Goal: Task Accomplishment & Management: Complete application form

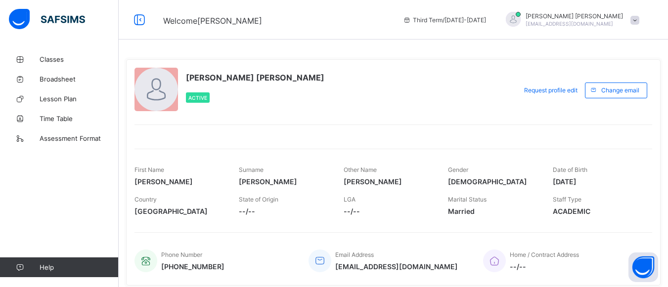
click at [640, 19] on span at bounding box center [635, 20] width 9 height 9
click at [608, 95] on span "Logout" at bounding box center [607, 97] width 65 height 11
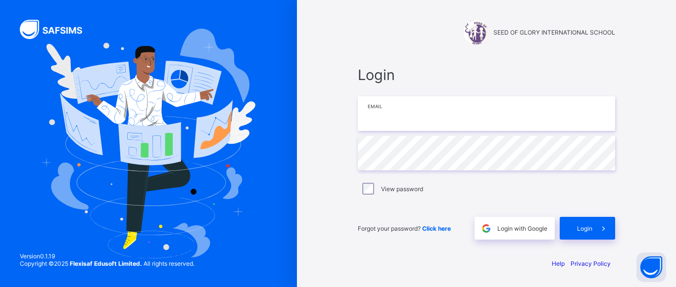
click at [442, 122] on input "email" at bounding box center [486, 113] width 257 height 35
type input "**********"
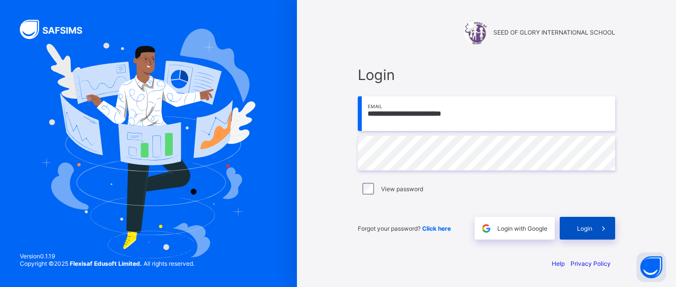
click at [586, 228] on span "Login" at bounding box center [584, 228] width 15 height 7
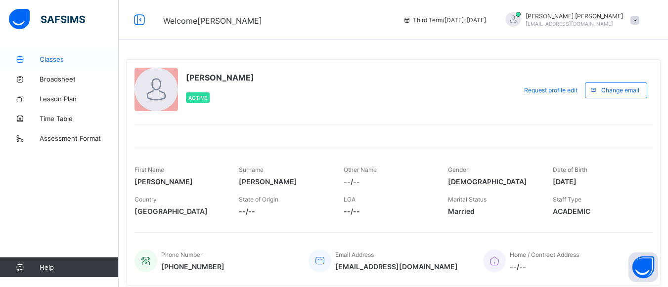
click at [47, 61] on span "Classes" at bounding box center [79, 59] width 79 height 8
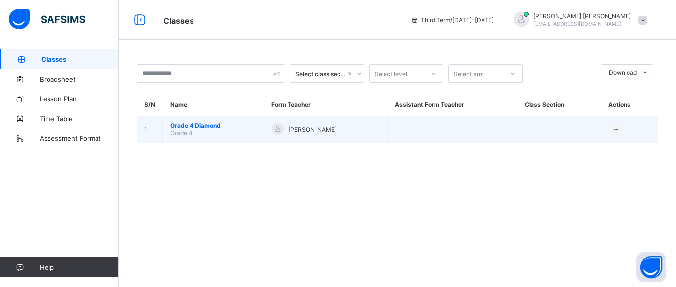
click at [201, 132] on td "Grade 4 Diamond Grade 4" at bounding box center [213, 129] width 101 height 27
click at [185, 128] on span "Grade 4 Diamond" at bounding box center [213, 125] width 86 height 7
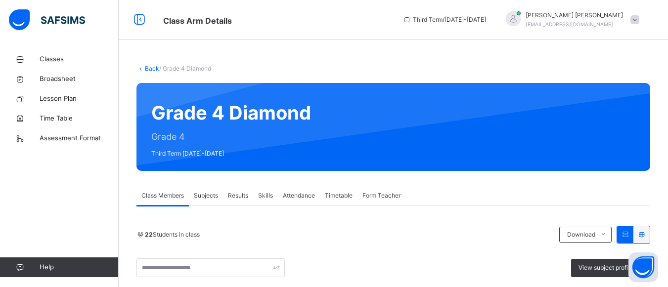
click at [210, 202] on div "Subjects" at bounding box center [206, 196] width 34 height 20
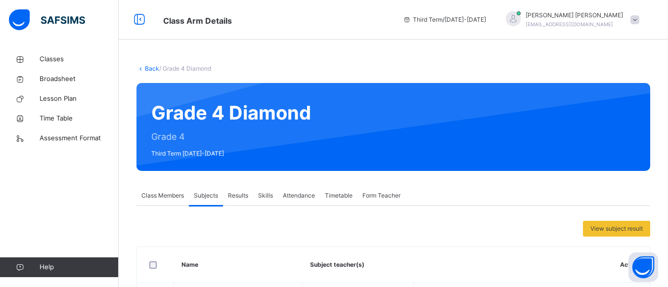
click at [232, 201] on div "Results" at bounding box center [238, 196] width 30 height 20
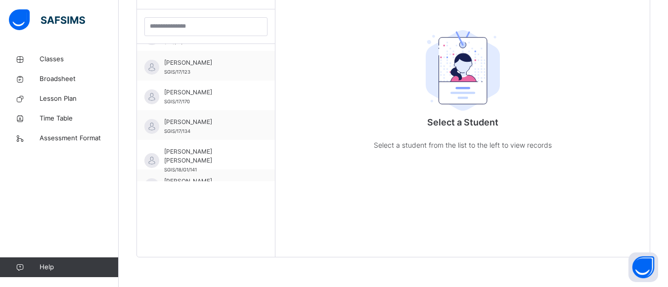
scroll to position [277, 0]
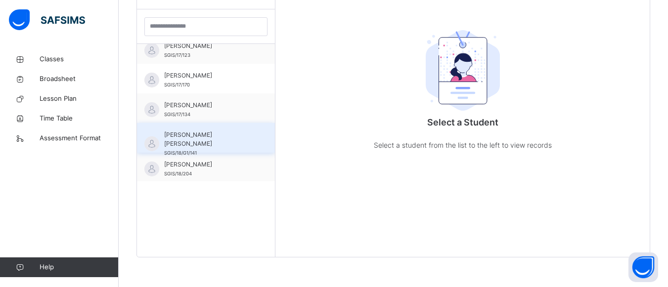
click at [204, 135] on span "[PERSON_NAME] [PERSON_NAME]" at bounding box center [208, 140] width 89 height 18
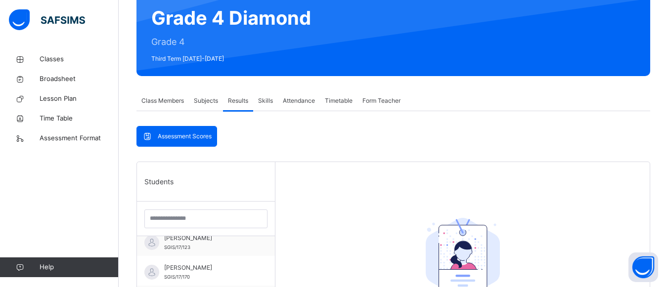
scroll to position [75, 0]
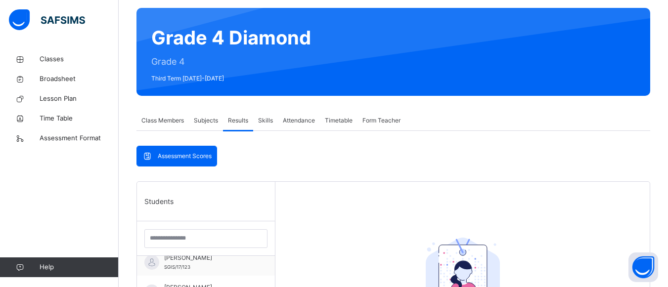
click at [205, 114] on div "Subjects" at bounding box center [206, 121] width 34 height 20
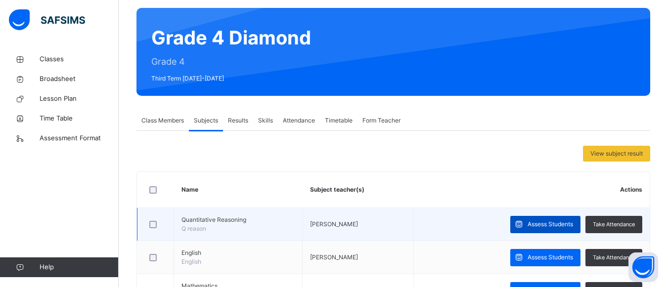
click at [564, 225] on span "Assess Students" at bounding box center [551, 224] width 46 height 9
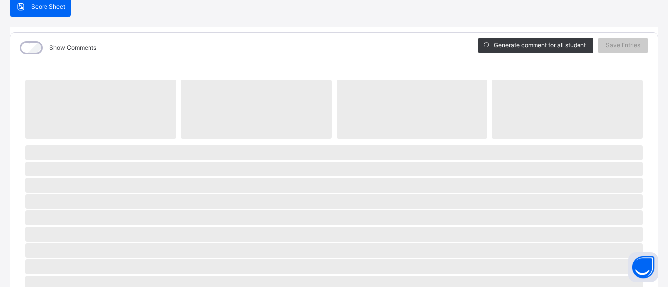
scroll to position [102, 0]
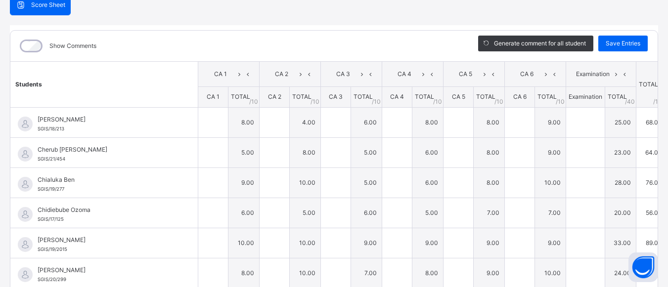
type input "*"
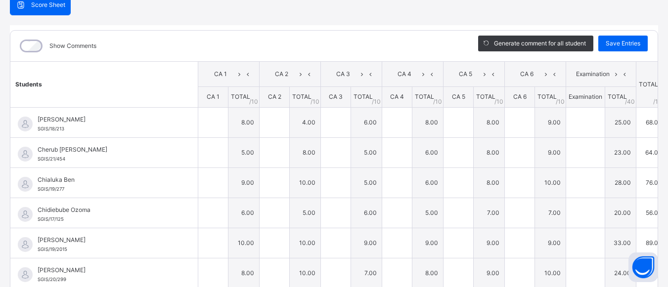
type input "*"
type input "**"
type input "*"
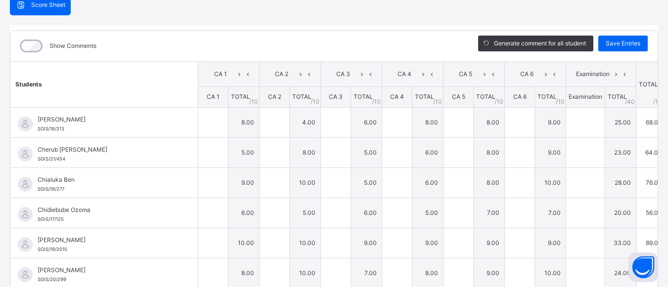
type input "*"
type input "**"
type input "*"
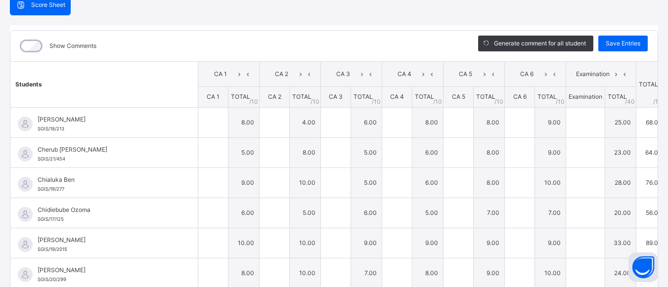
type input "**"
type input "*"
type input "**"
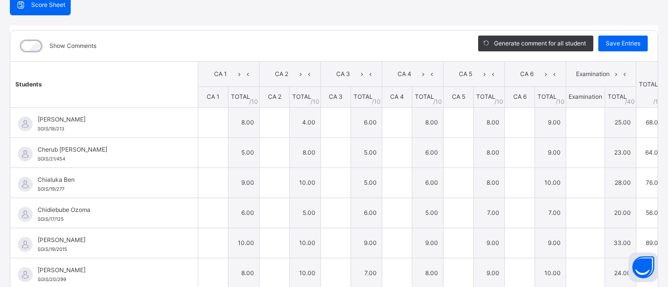
type input "**"
type input "*"
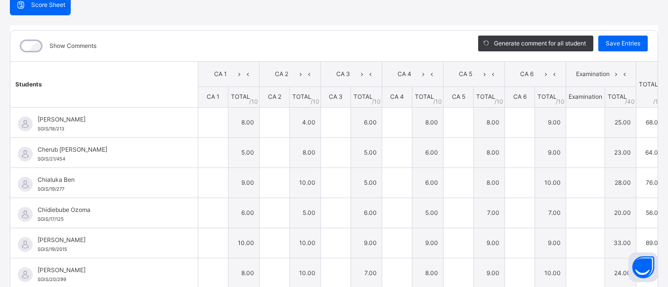
type input "*"
type input "**"
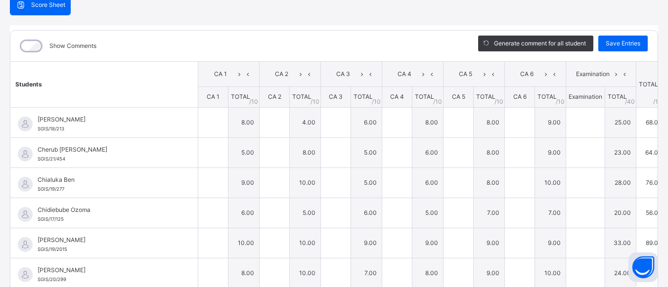
type input "*"
type input "**"
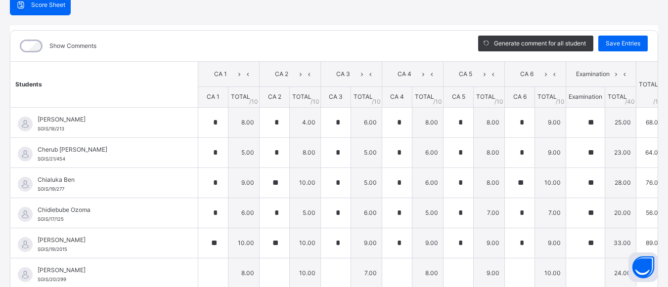
type input "*"
type input "**"
type input "*"
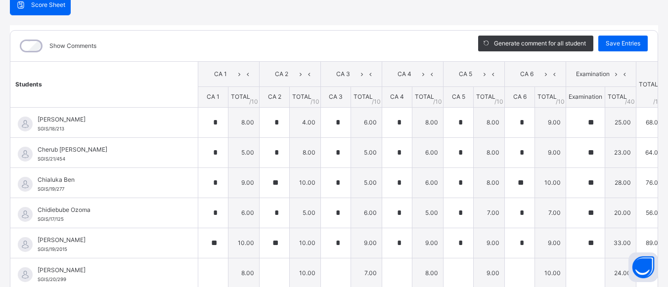
type input "**"
type input "*"
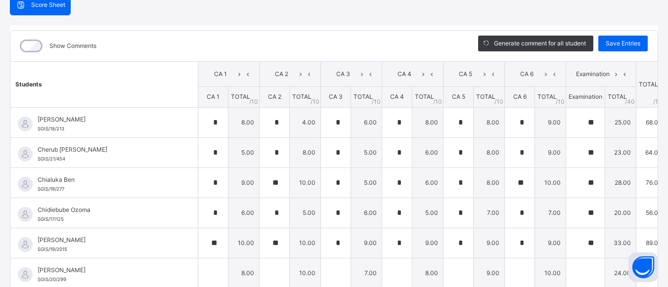
type input "*"
type input "**"
type input "*"
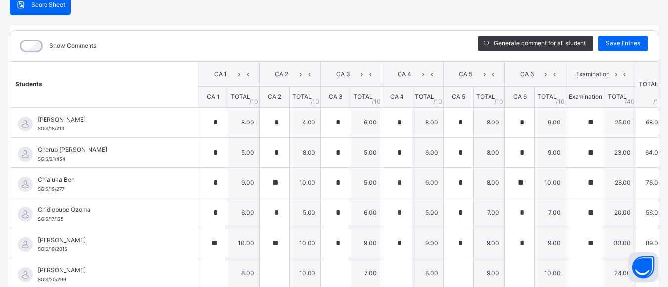
type input "**"
type input "*"
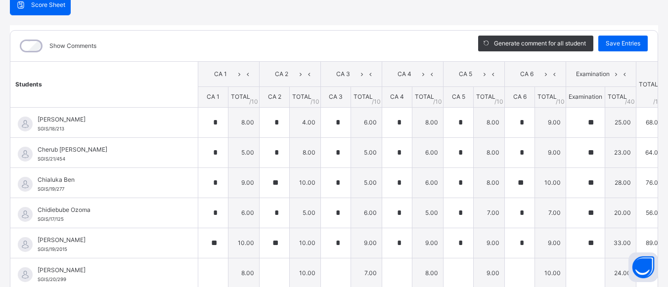
type input "**"
type input "*"
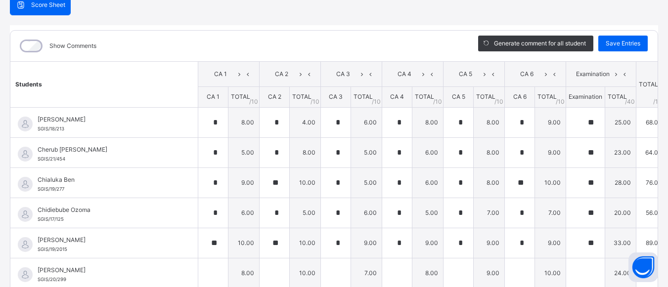
type input "**"
type input "*"
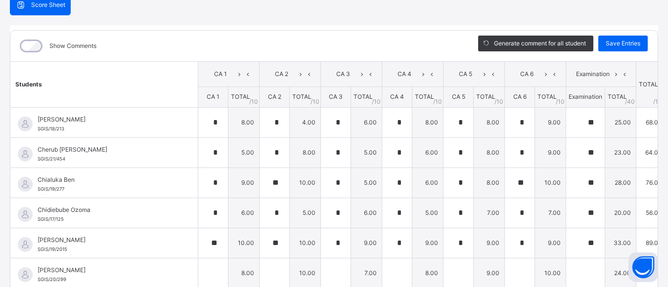
type input "*"
type input "**"
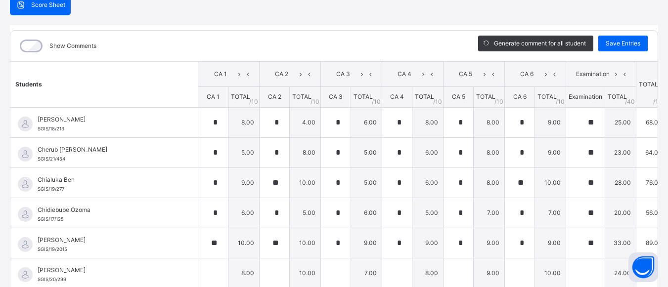
type input "*"
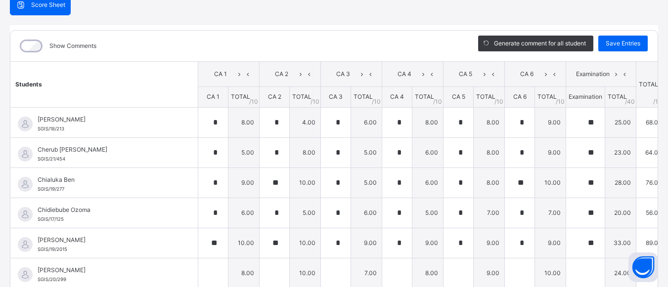
type input "**"
type input "*"
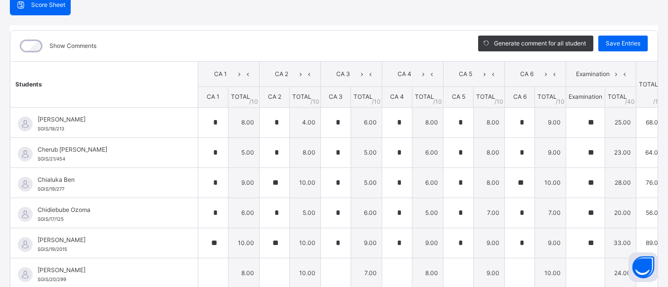
type input "*"
type input "**"
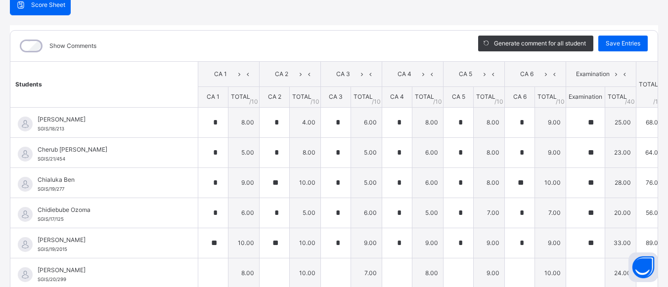
type input "*"
type input "**"
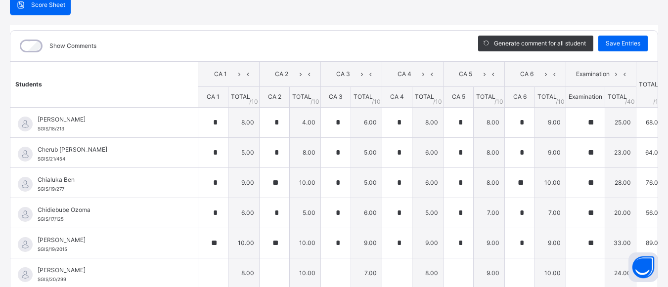
type input "**"
type input "*"
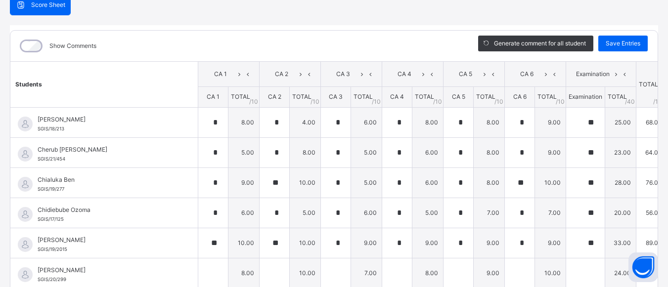
type input "*"
type input "**"
type input "*"
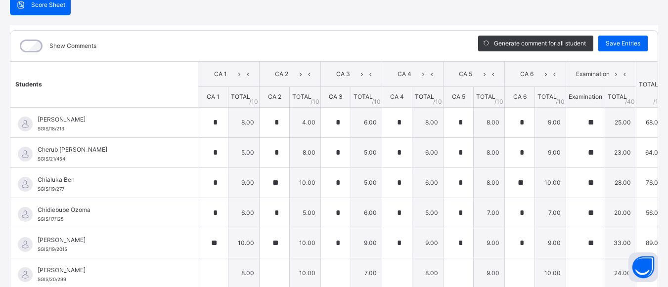
type input "*"
type input "**"
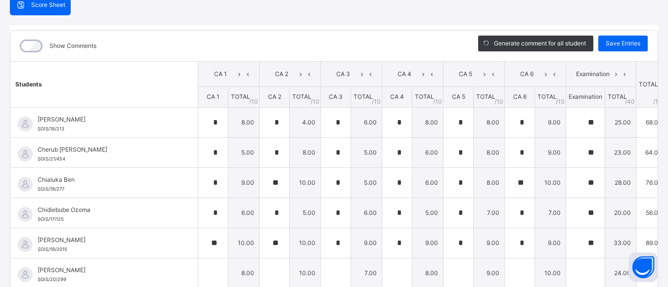
type input "*"
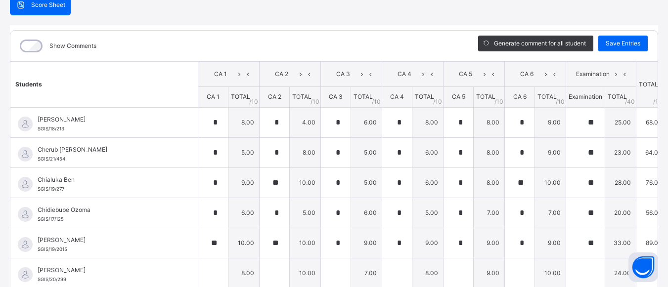
type input "**"
type input "*"
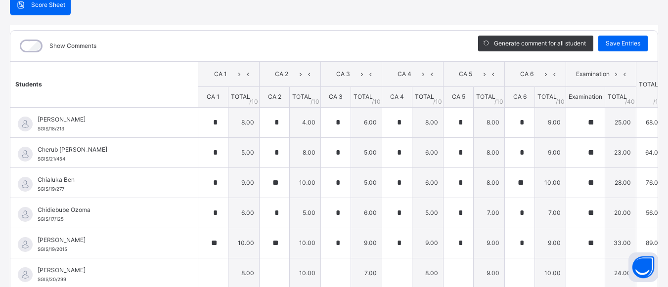
type input "*"
type input "**"
type input "*"
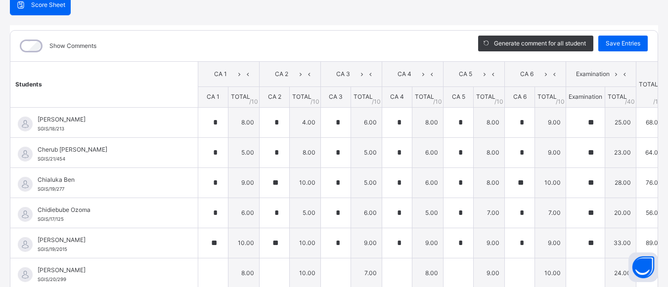
type input "*"
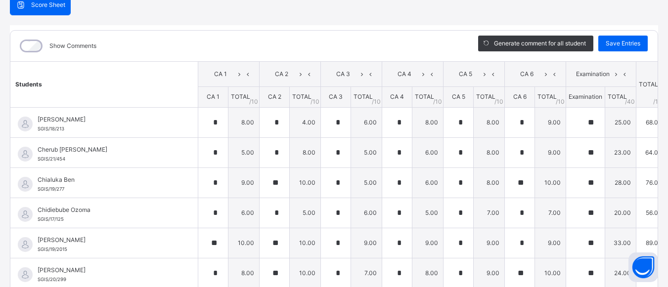
type input "**"
type input "*"
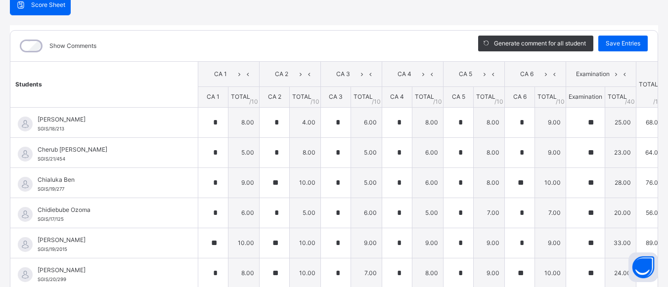
type input "*"
type input "**"
type input "*"
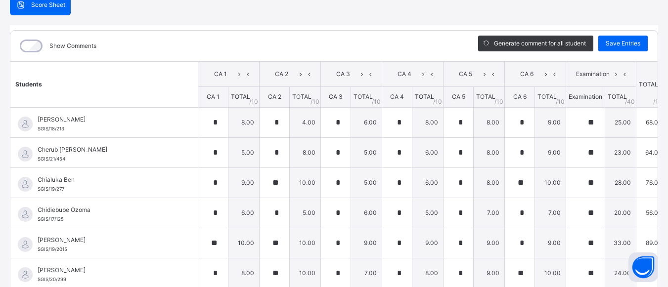
type input "*"
type input "**"
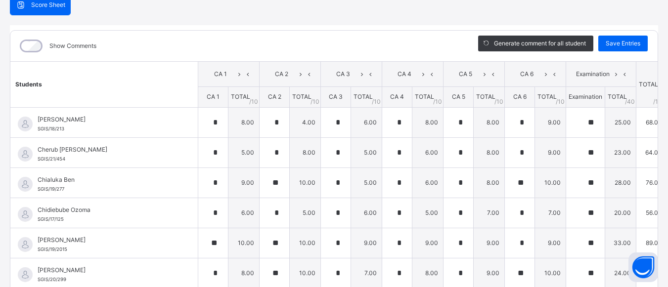
type input "**"
type input "*"
type input "**"
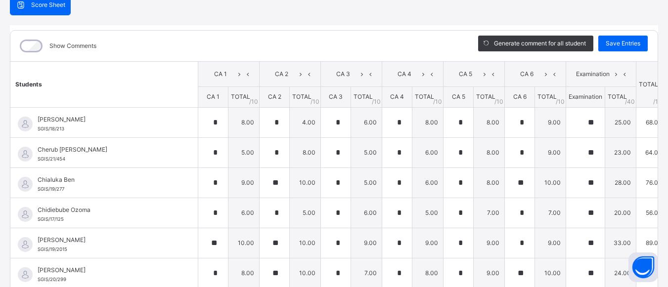
type input "**"
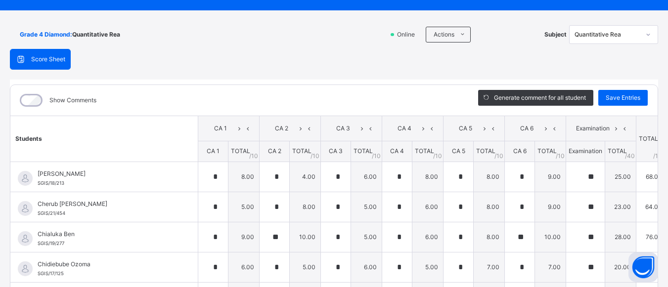
scroll to position [48, 0]
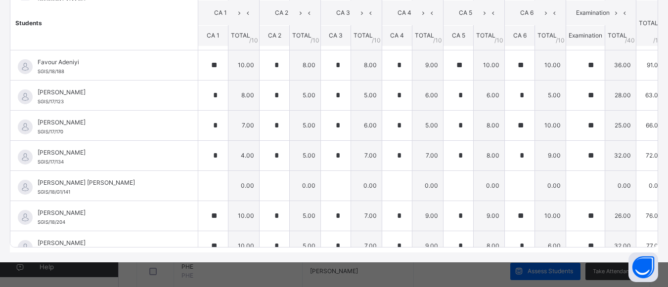
scroll to position [257, 0]
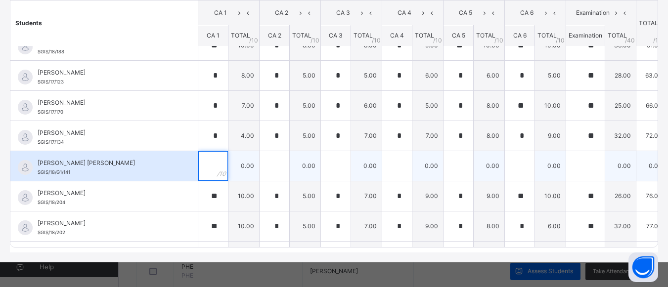
click at [198, 170] on input "text" at bounding box center [213, 166] width 30 height 30
type input "*"
click at [229, 168] on td "8.00" at bounding box center [244, 166] width 31 height 30
click at [229, 165] on td "8.00" at bounding box center [244, 166] width 31 height 30
click at [229, 157] on td "8.00" at bounding box center [244, 166] width 31 height 30
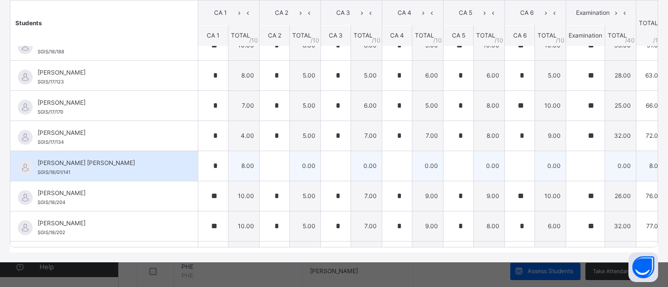
click at [229, 157] on td "8.00" at bounding box center [244, 166] width 31 height 30
click at [229, 169] on td "8.00" at bounding box center [244, 166] width 31 height 30
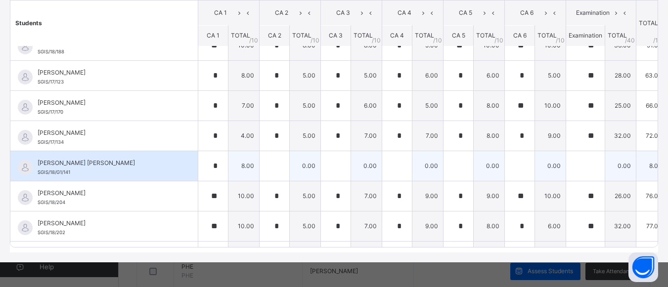
click at [229, 169] on td "8.00" at bounding box center [244, 166] width 31 height 30
click at [198, 166] on input "*" at bounding box center [213, 166] width 30 height 30
type input "*"
type input "**"
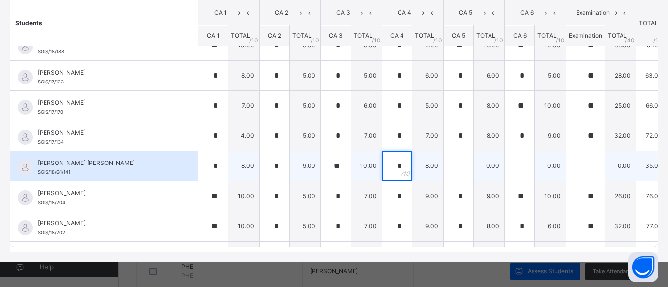
type input "*"
type input "**"
click at [260, 164] on input "*" at bounding box center [275, 166] width 30 height 30
type input "**"
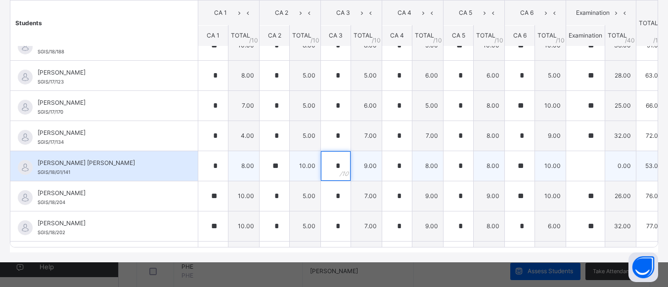
type input "*"
type input "**"
type input "*"
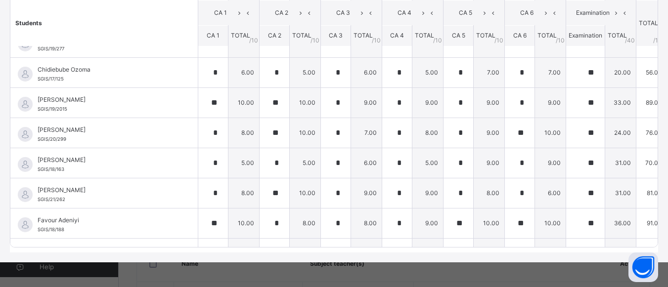
scroll to position [0, 0]
type input "**"
click at [661, 125] on div "Grade 4 Diamond : Quantitative Rea Online Actions Download Empty Score Sheet Up…" at bounding box center [334, 79] width 668 height 368
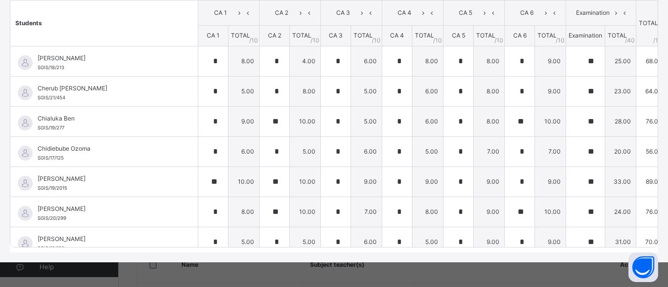
scroll to position [71, 0]
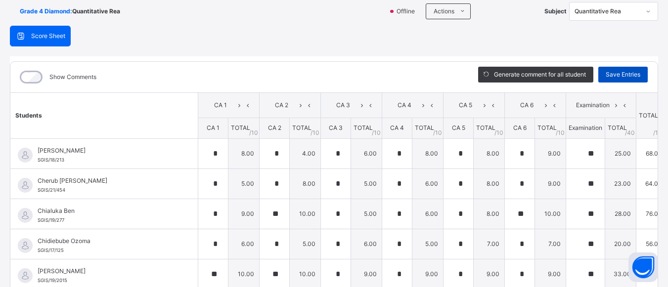
click at [628, 76] on span "Save Entries" at bounding box center [623, 74] width 35 height 9
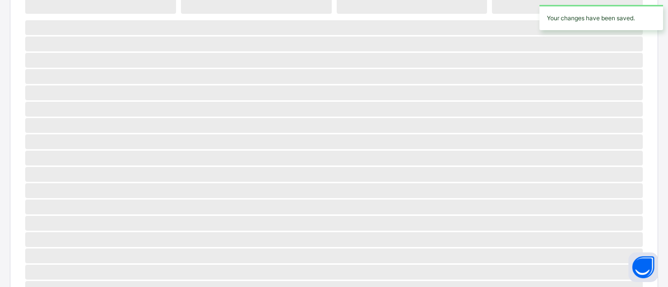
scroll to position [0, 0]
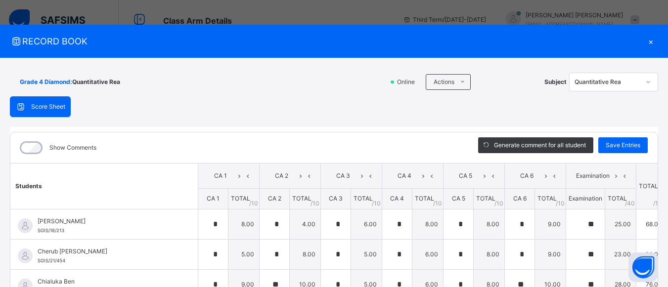
type input "*"
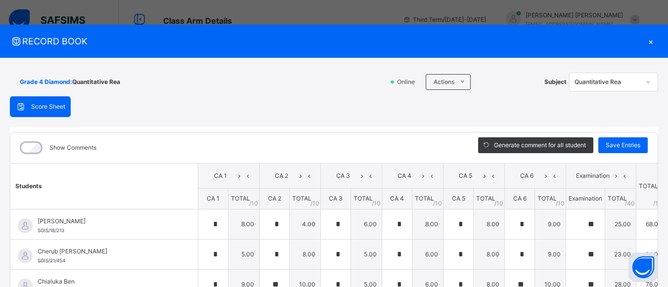
type input "*"
type input "**"
type input "*"
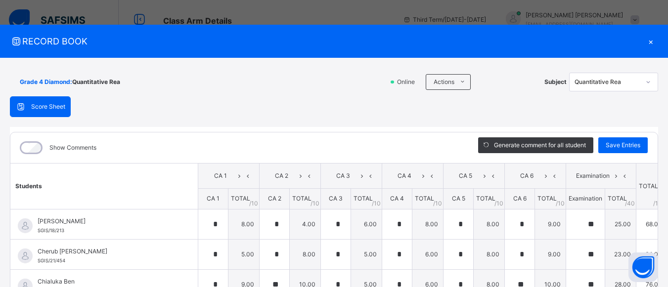
type input "*"
type input "**"
type input "*"
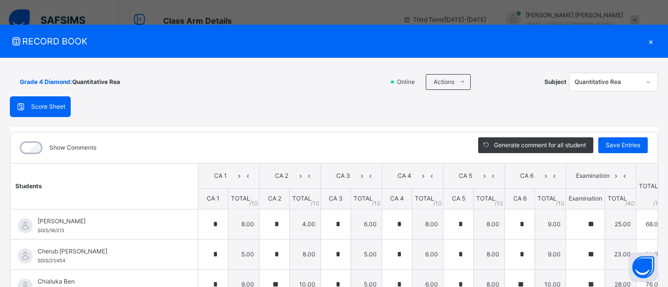
type input "**"
type input "*"
type input "**"
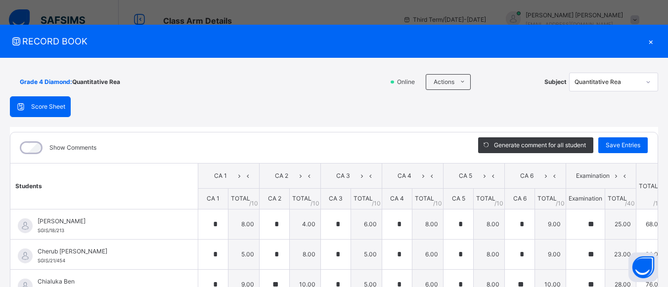
type input "**"
type input "*"
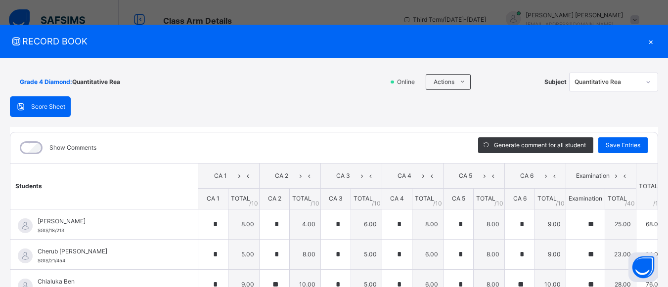
type input "*"
type input "**"
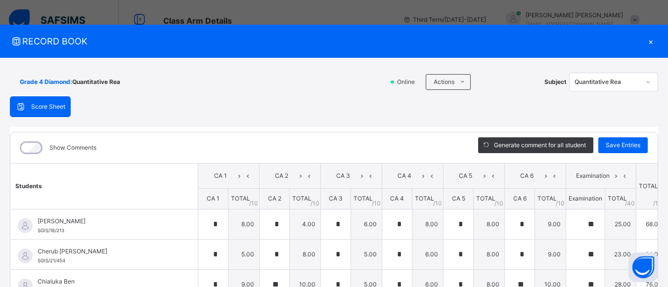
type input "*"
type input "**"
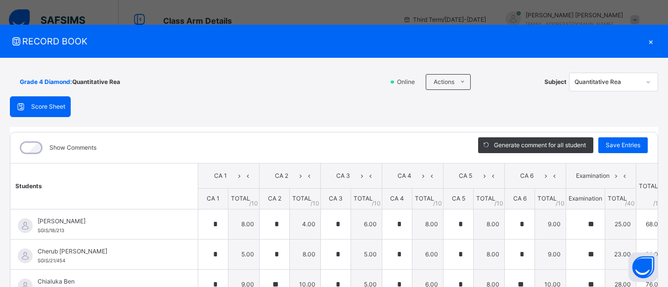
type input "*"
type input "**"
type input "*"
click at [646, 81] on icon at bounding box center [649, 82] width 6 height 10
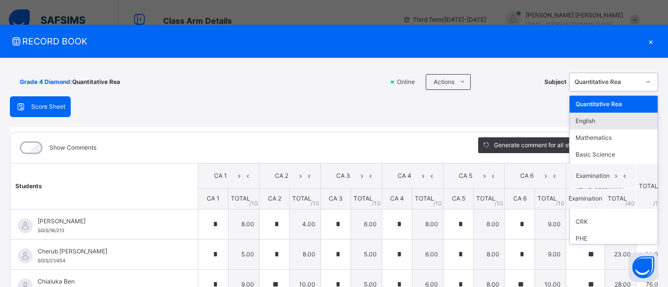
click at [621, 124] on div "English" at bounding box center [614, 121] width 88 height 17
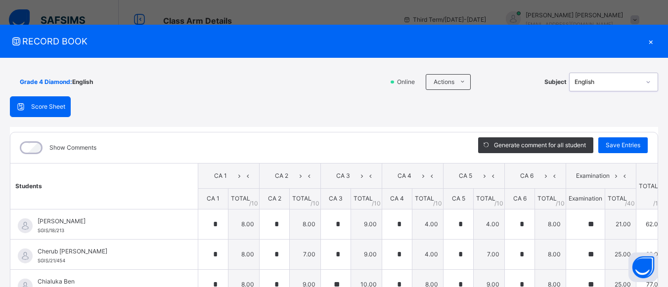
click at [653, 236] on div "Show Comments Generate comment for all student Save Entries Class Level: Grade …" at bounding box center [334, 271] width 649 height 279
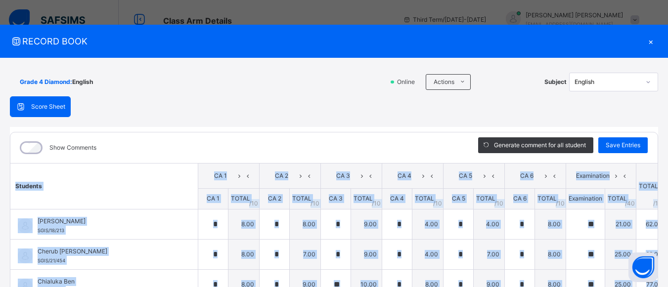
click at [653, 236] on div "Show Comments Generate comment for all student Save Entries Class Level: Grade …" at bounding box center [334, 271] width 649 height 279
click at [657, 246] on div "Grade 4 Diamond : English Online Actions Download Empty Score Sheet Upload/map …" at bounding box center [334, 242] width 668 height 368
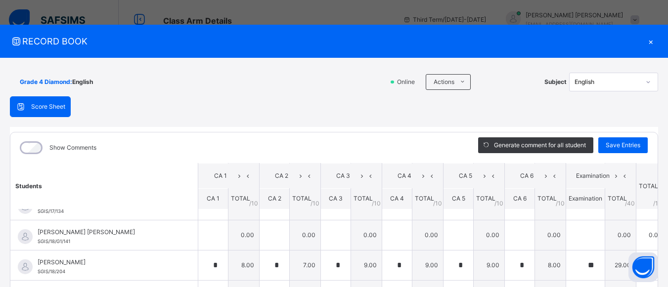
scroll to position [346, 0]
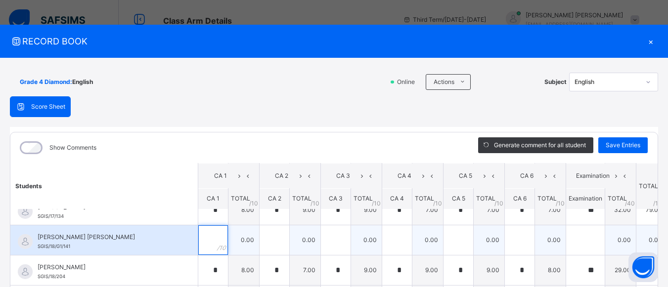
click at [198, 243] on input "text" at bounding box center [213, 241] width 30 height 30
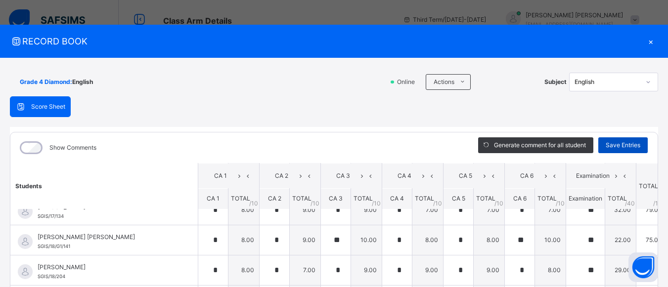
click at [611, 145] on span "Save Entries" at bounding box center [623, 145] width 35 height 9
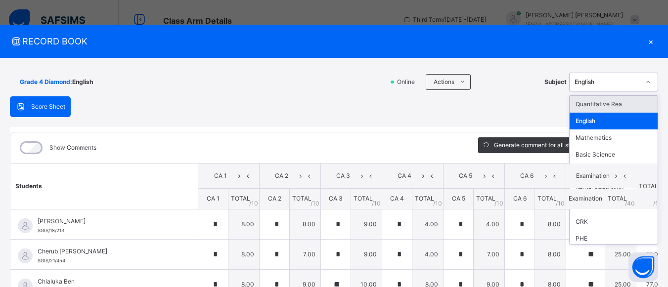
click at [647, 82] on icon at bounding box center [648, 82] width 3 height 2
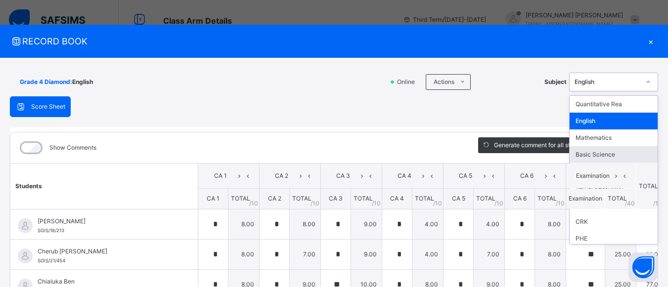
click at [618, 147] on div "Basic Science" at bounding box center [614, 154] width 88 height 17
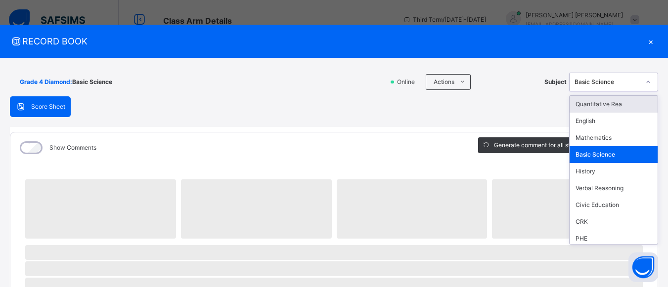
click at [646, 84] on icon at bounding box center [649, 82] width 6 height 10
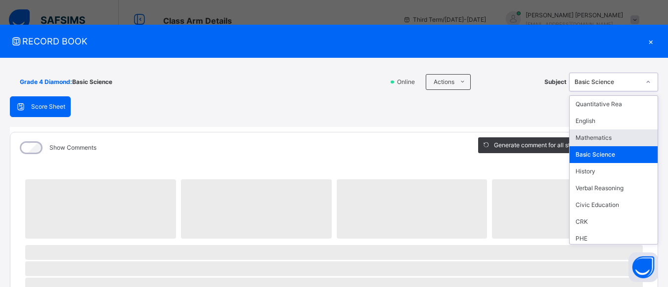
click at [620, 135] on div "Mathematics" at bounding box center [614, 138] width 88 height 17
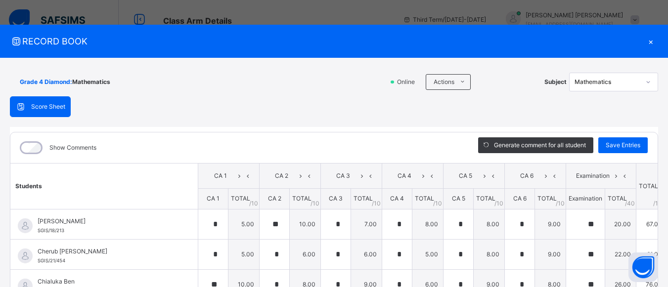
drag, startPoint x: 619, startPoint y: 170, endPoint x: 630, endPoint y: 175, distance: 11.7
click at [637, 175] on th "TOTAL /100" at bounding box center [652, 187] width 31 height 46
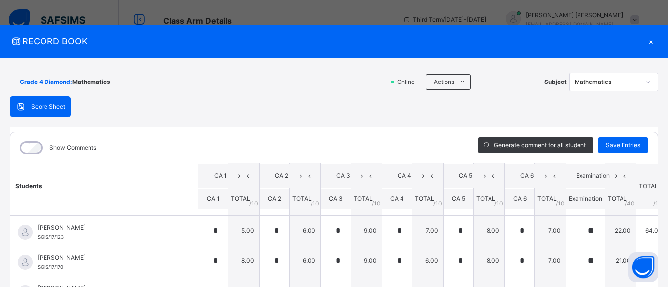
scroll to position [276, 0]
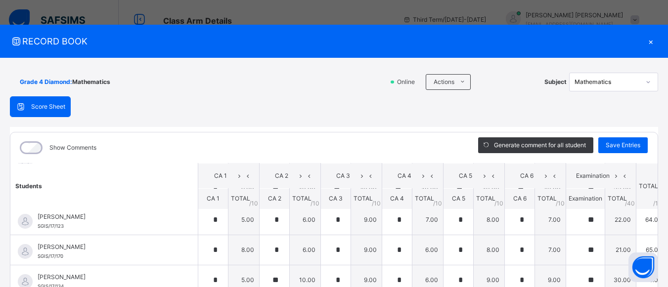
drag, startPoint x: 644, startPoint y: 261, endPoint x: 646, endPoint y: 166, distance: 95.0
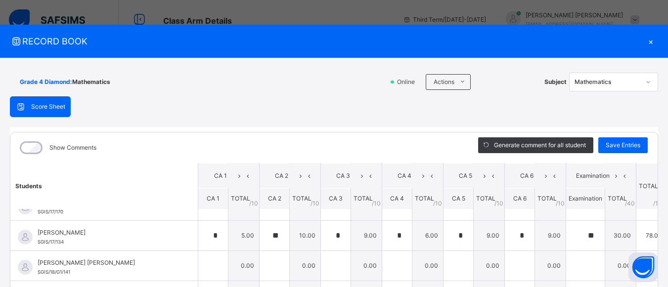
scroll to position [370, 0]
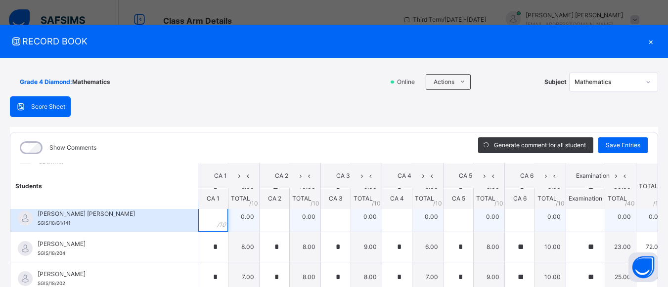
click at [198, 222] on div at bounding box center [213, 217] width 30 height 30
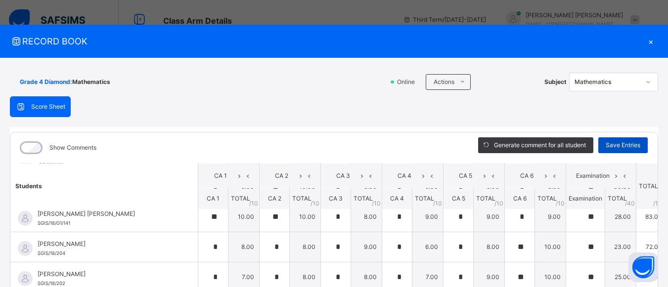
click at [619, 147] on span "Save Entries" at bounding box center [623, 145] width 35 height 9
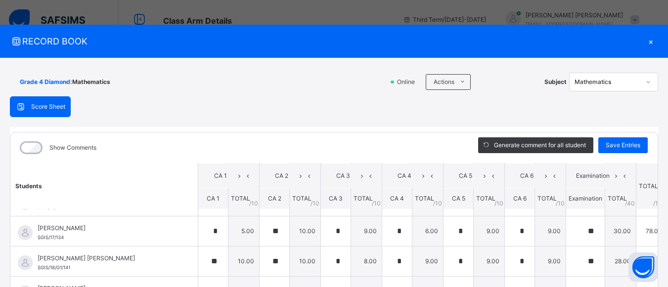
scroll to position [327, 0]
click at [627, 142] on span "Save Entries" at bounding box center [623, 145] width 35 height 9
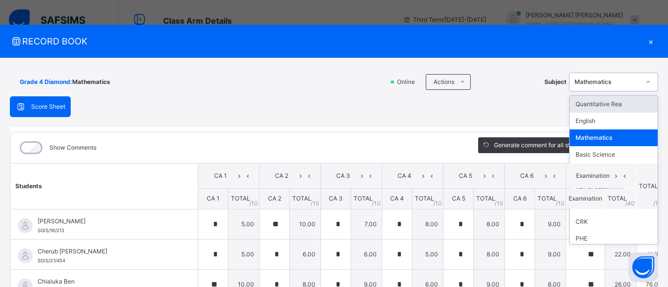
click at [646, 84] on icon at bounding box center [649, 82] width 6 height 10
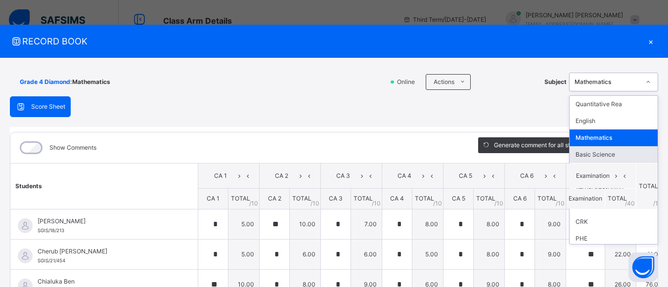
click at [623, 152] on div "Basic Science" at bounding box center [614, 154] width 88 height 17
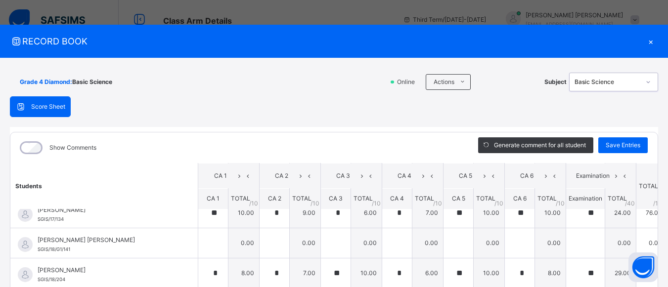
scroll to position [342, 0]
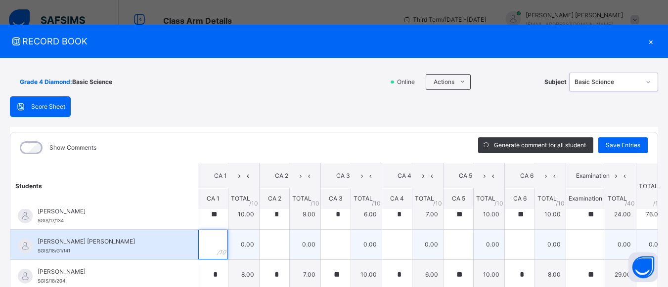
click at [198, 246] on div at bounding box center [213, 245] width 30 height 30
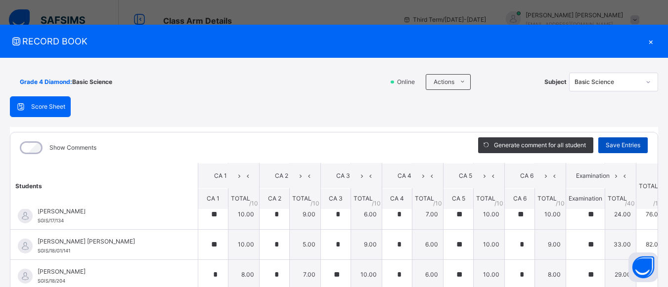
click at [613, 142] on span "Save Entries" at bounding box center [623, 145] width 35 height 9
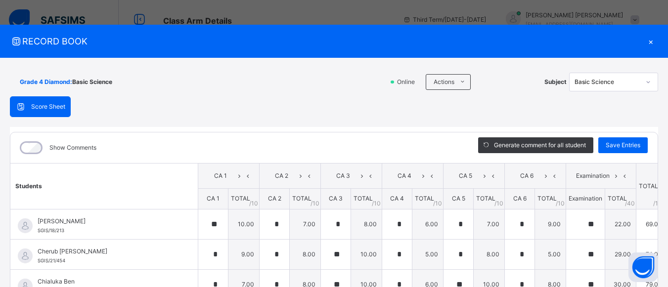
click at [646, 82] on icon at bounding box center [649, 82] width 6 height 10
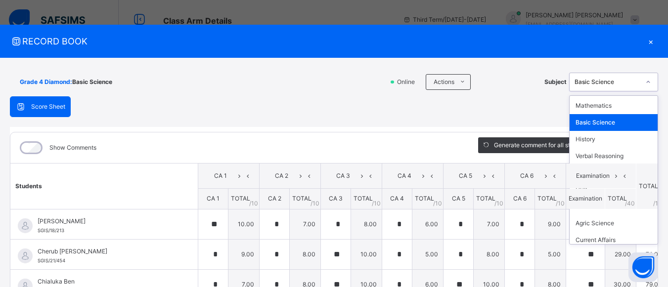
scroll to position [33, 0]
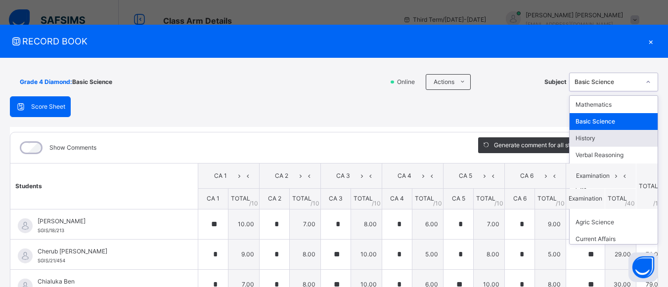
click at [621, 144] on div "History" at bounding box center [614, 138] width 88 height 17
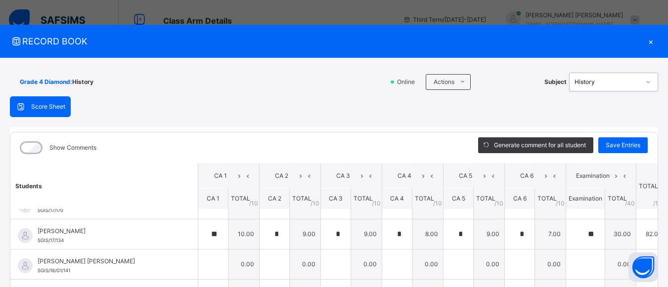
scroll to position [360, 0]
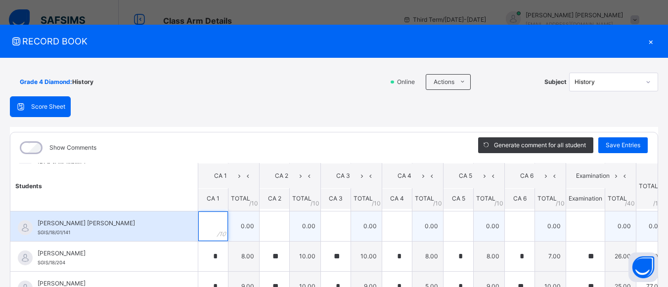
click at [198, 231] on input "text" at bounding box center [213, 227] width 30 height 30
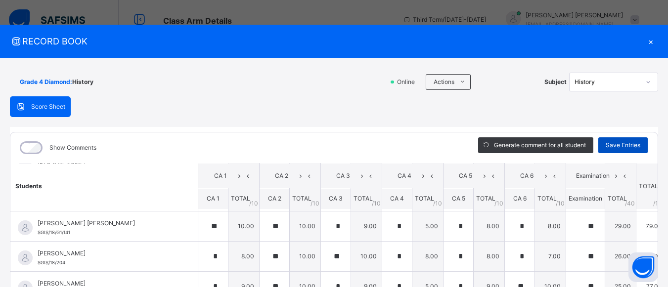
click at [622, 145] on span "Save Entries" at bounding box center [623, 145] width 35 height 9
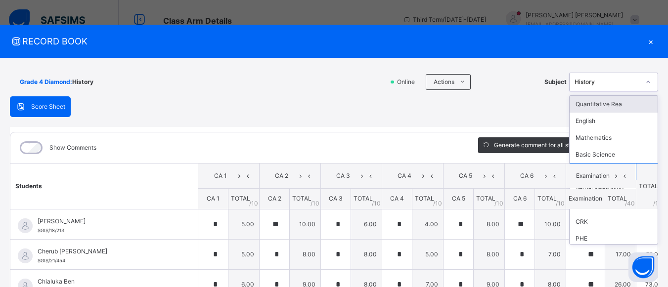
click at [646, 83] on icon at bounding box center [649, 82] width 6 height 10
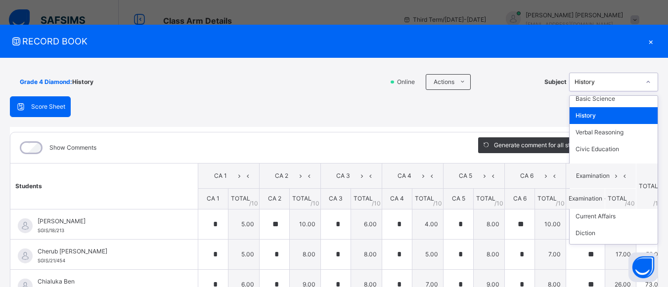
scroll to position [48, 0]
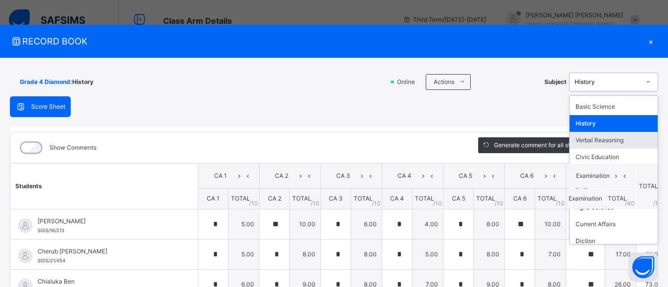
click at [629, 141] on div "Verbal Reasoning" at bounding box center [614, 140] width 88 height 17
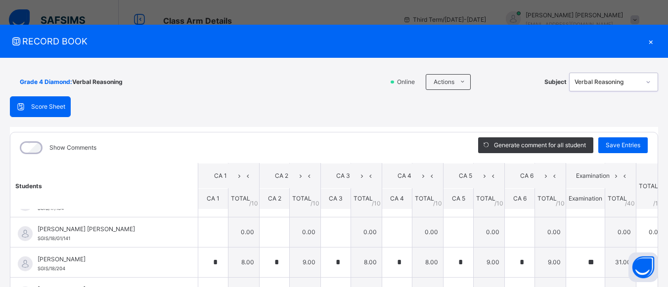
scroll to position [359, 0]
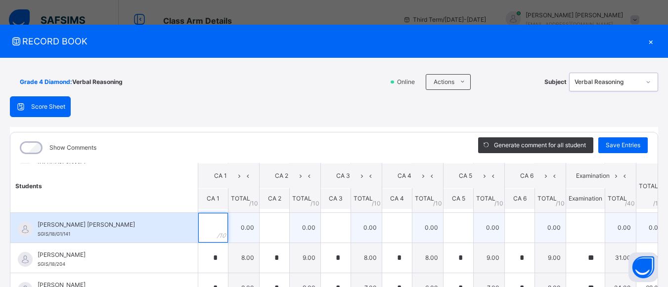
click at [198, 225] on input "text" at bounding box center [213, 228] width 30 height 30
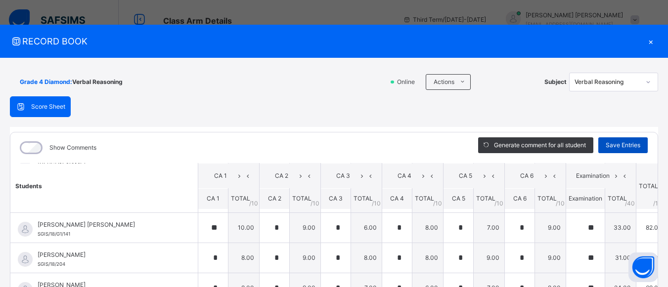
click at [618, 146] on span "Save Entries" at bounding box center [623, 145] width 35 height 9
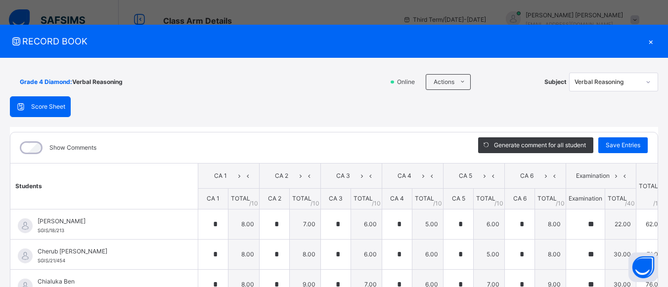
click at [646, 83] on icon at bounding box center [649, 82] width 6 height 10
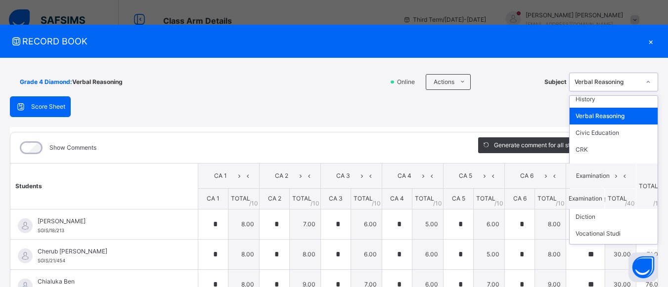
scroll to position [74, 0]
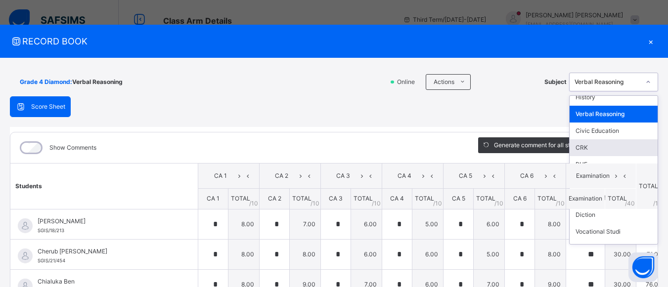
click at [593, 152] on div "CRK" at bounding box center [614, 148] width 88 height 17
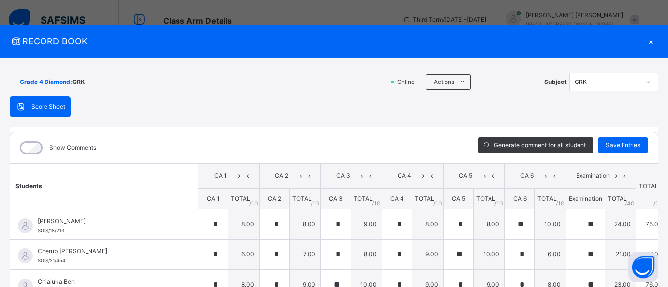
click at [653, 189] on div "Show Comments Generate comment for all student Save Entries Class Level: Grade …" at bounding box center [334, 271] width 649 height 279
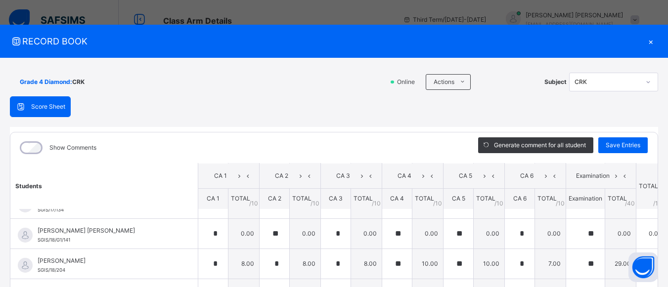
scroll to position [324, 0]
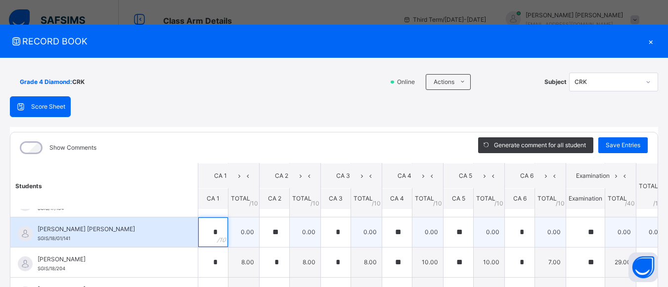
click at [198, 236] on div "*" at bounding box center [213, 233] width 30 height 30
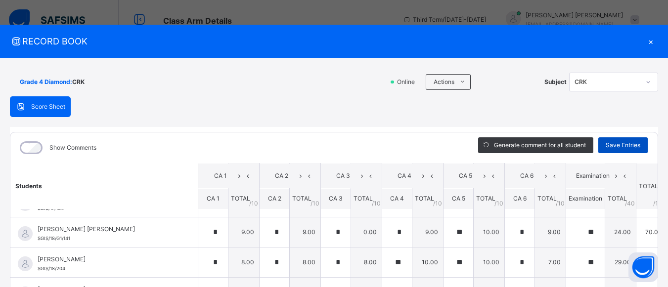
click at [637, 142] on div "Save Entries" at bounding box center [623, 146] width 49 height 16
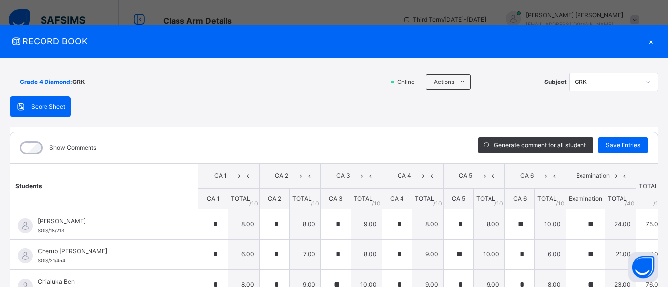
scroll to position [251, 0]
click at [646, 82] on icon at bounding box center [649, 82] width 6 height 10
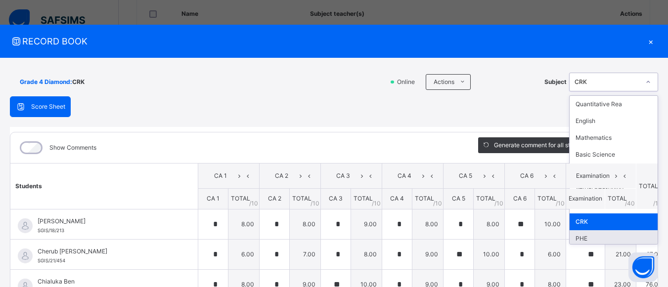
click at [612, 237] on div "PHE" at bounding box center [614, 239] width 88 height 17
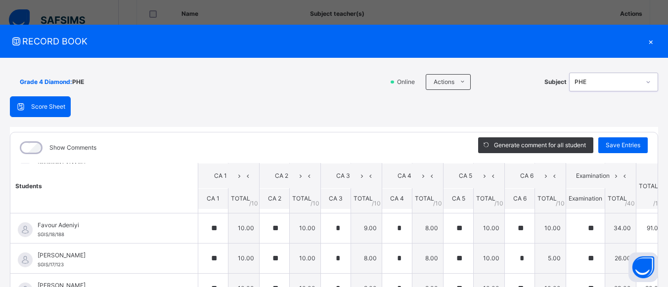
scroll to position [333, 0]
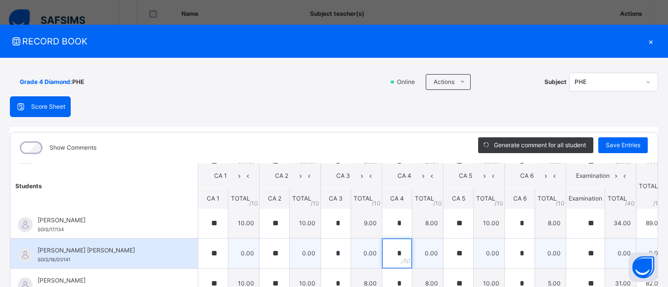
click at [382, 257] on div "*" at bounding box center [397, 254] width 30 height 30
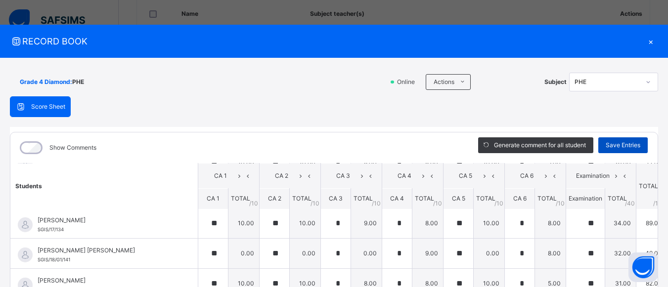
click at [609, 145] on span "Save Entries" at bounding box center [623, 145] width 35 height 9
click at [646, 81] on icon at bounding box center [649, 82] width 6 height 10
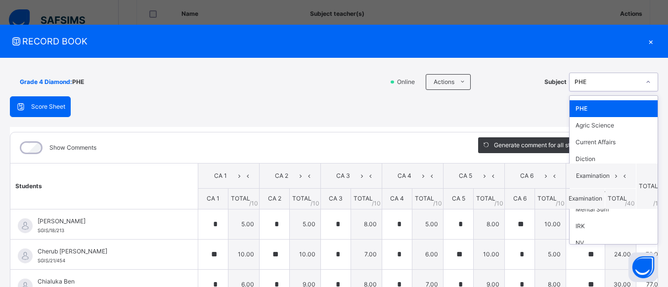
scroll to position [129, 0]
click at [617, 123] on div "Agric Science" at bounding box center [614, 126] width 88 height 17
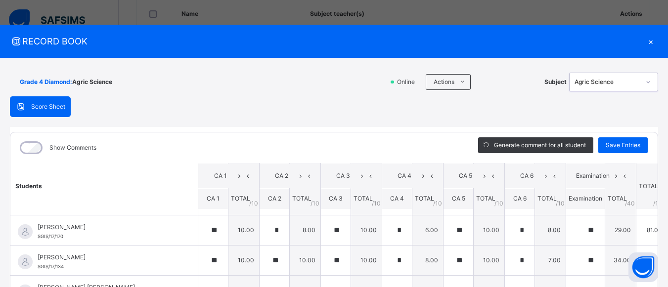
scroll to position [318, 0]
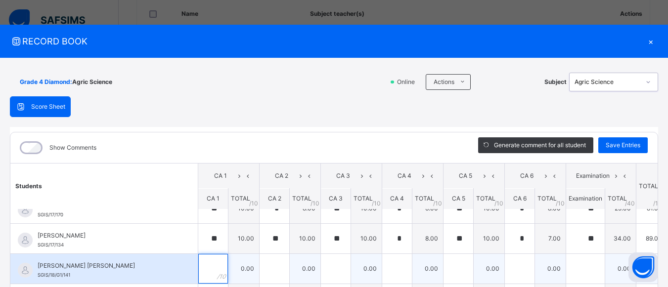
click at [198, 267] on div at bounding box center [213, 269] width 30 height 30
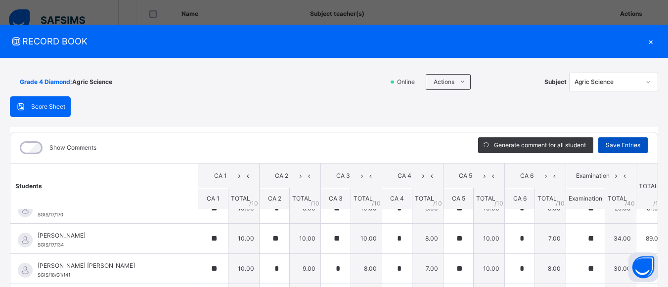
click at [621, 149] on span "Save Entries" at bounding box center [623, 145] width 35 height 9
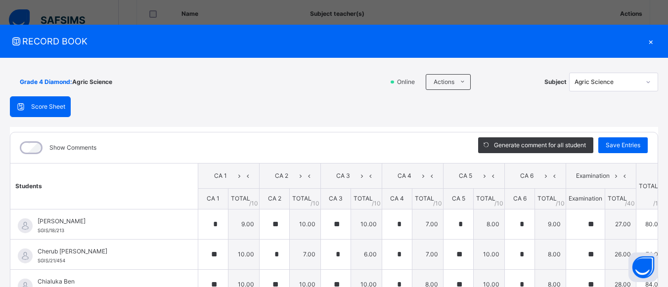
click at [646, 83] on icon at bounding box center [649, 82] width 6 height 10
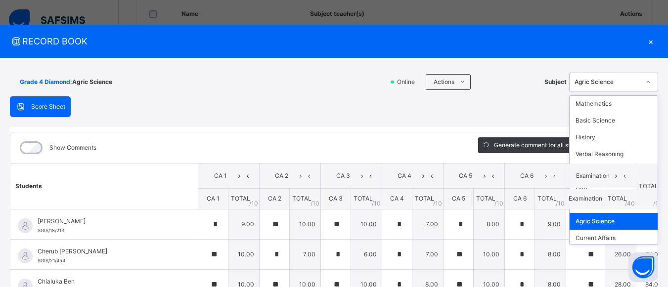
scroll to position [48, 0]
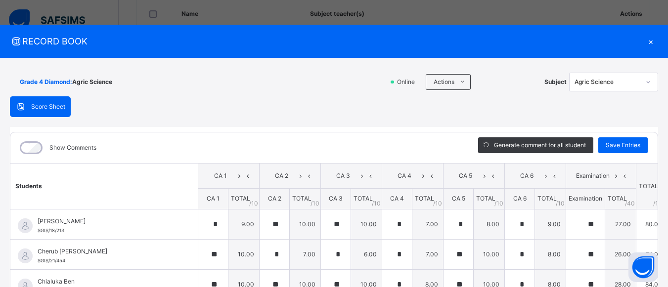
click at [655, 152] on div "Grade 4 Diamond : Agric Science Online Actions Download Empty Score Sheet Uploa…" at bounding box center [334, 242] width 668 height 368
click at [647, 82] on icon at bounding box center [648, 82] width 3 height 2
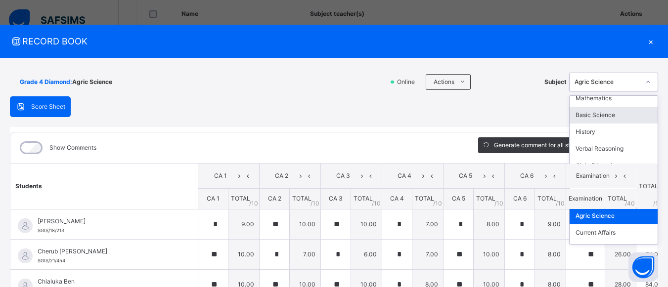
scroll to position [59, 0]
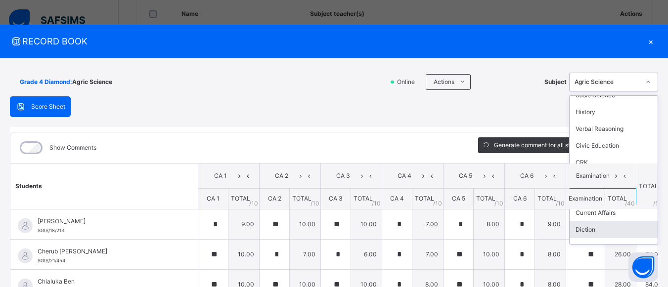
click at [611, 226] on div "Diction" at bounding box center [614, 230] width 88 height 17
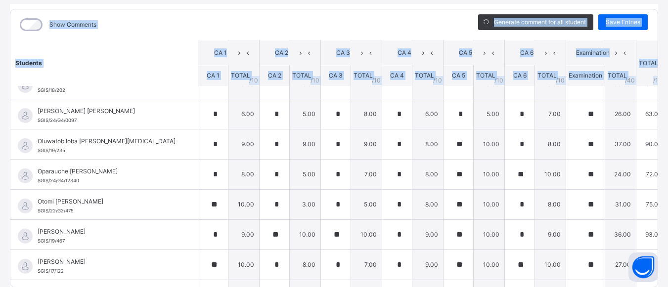
scroll to position [163, 0]
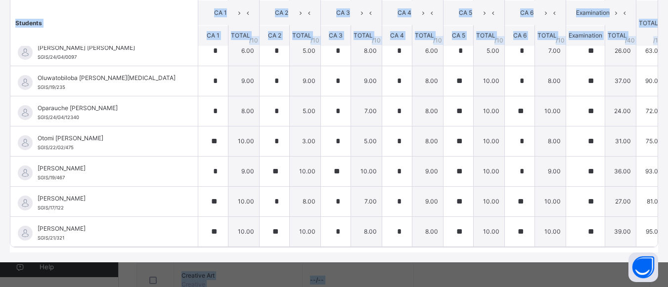
drag, startPoint x: 645, startPoint y: 237, endPoint x: 660, endPoint y: 311, distance: 74.9
click at [660, 287] on html "Class Arm Details Third Term / [DATE]-[DATE] [PERSON_NAME] [EMAIL_ADDRESS][DOMA…" at bounding box center [334, 284] width 668 height 1071
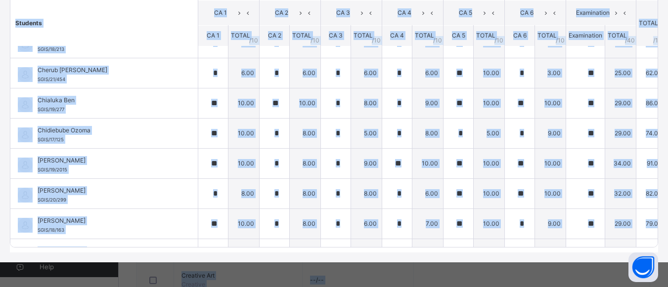
scroll to position [0, 0]
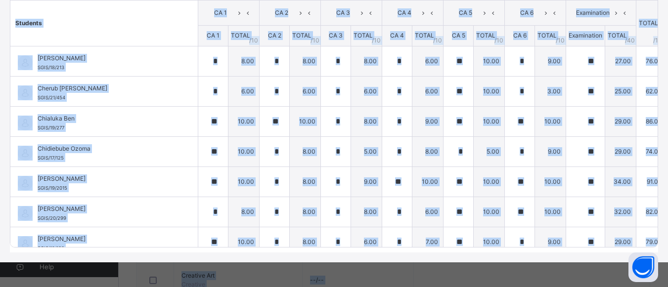
click at [637, 16] on th "TOTAL /100" at bounding box center [652, 23] width 31 height 46
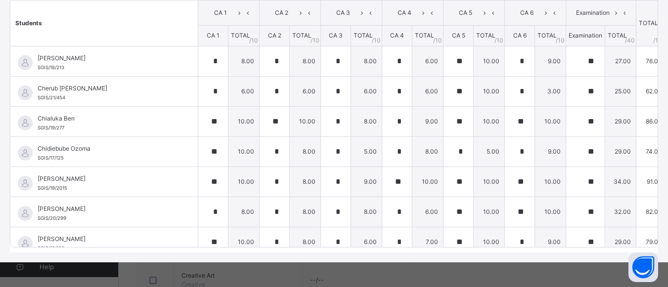
click at [637, 17] on th "TOTAL /100" at bounding box center [652, 23] width 31 height 46
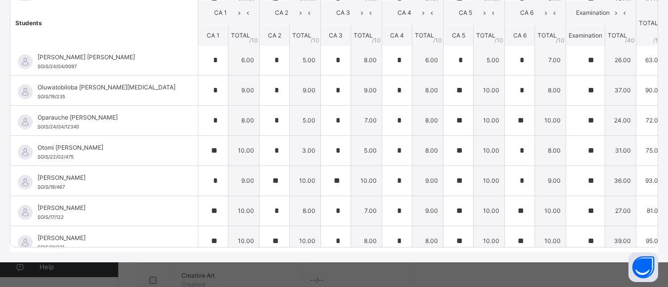
scroll to position [463, 0]
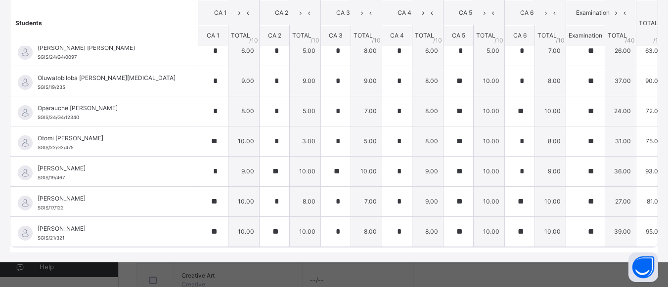
drag, startPoint x: 656, startPoint y: 239, endPoint x: 647, endPoint y: 195, distance: 44.9
click at [647, 195] on div "Grade 4 Diamond : Diction Online Actions Download Empty Score Sheet Upload/map …" at bounding box center [334, 79] width 668 height 368
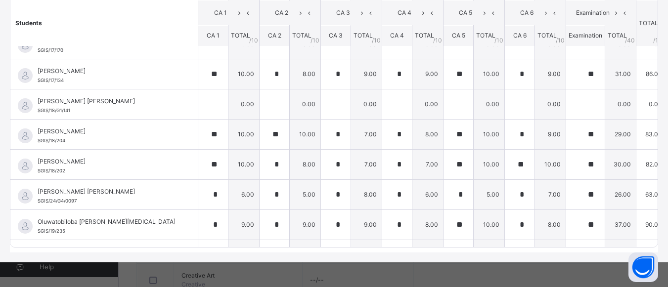
scroll to position [318, 0]
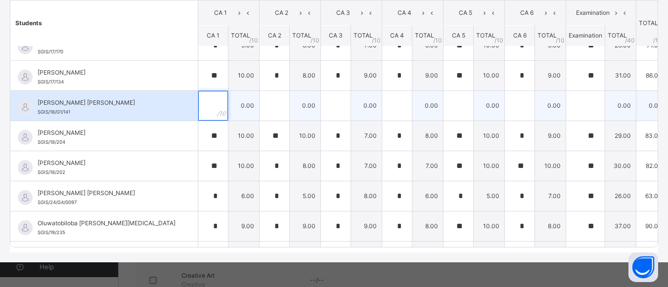
click at [198, 104] on input "text" at bounding box center [213, 106] width 30 height 30
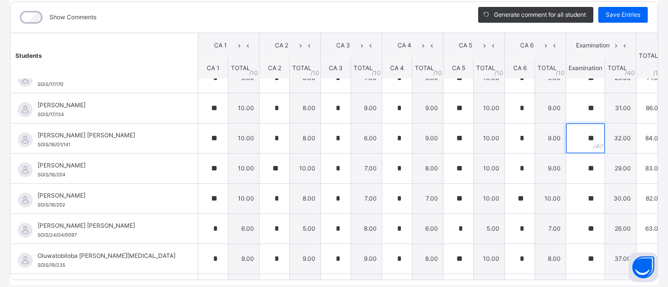
scroll to position [102, 0]
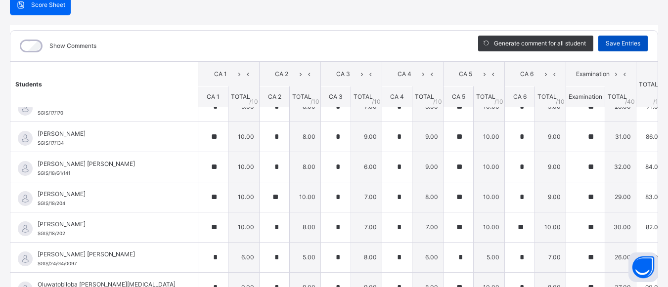
click at [612, 37] on div "Save Entries" at bounding box center [623, 44] width 49 height 16
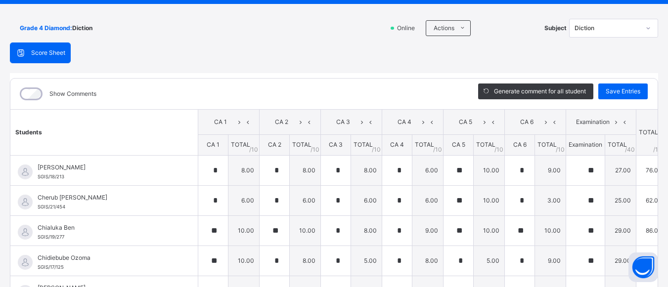
scroll to position [49, 0]
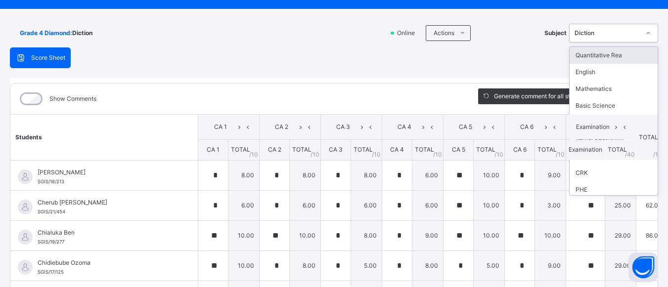
click at [646, 34] on icon at bounding box center [649, 33] width 6 height 10
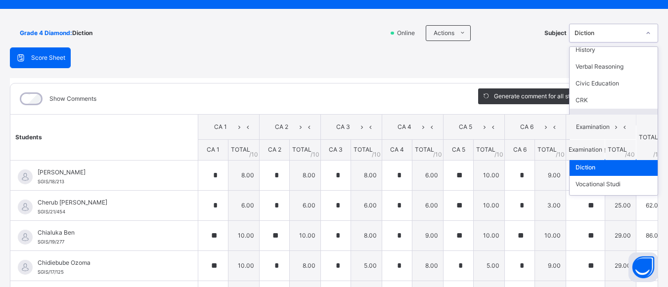
scroll to position [79, 0]
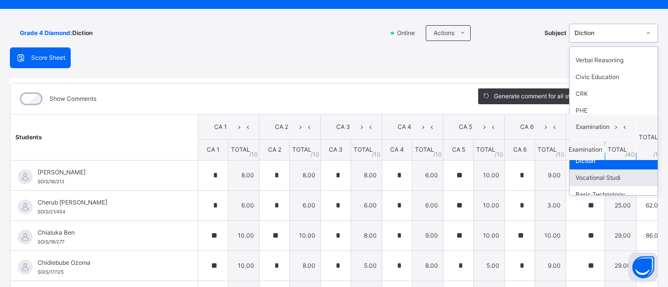
click at [643, 183] on div "Vocational Studi" at bounding box center [614, 178] width 88 height 17
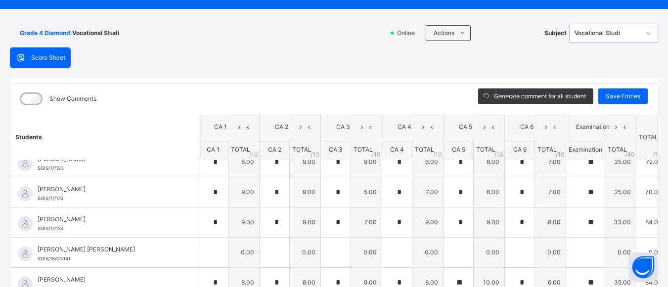
scroll to position [287, 0]
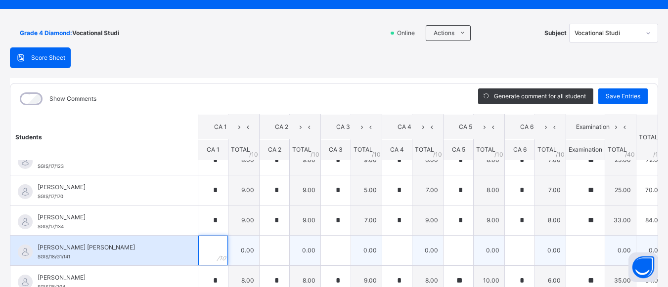
click at [198, 253] on input "text" at bounding box center [213, 251] width 30 height 30
click at [321, 251] on div "**" at bounding box center [336, 251] width 30 height 30
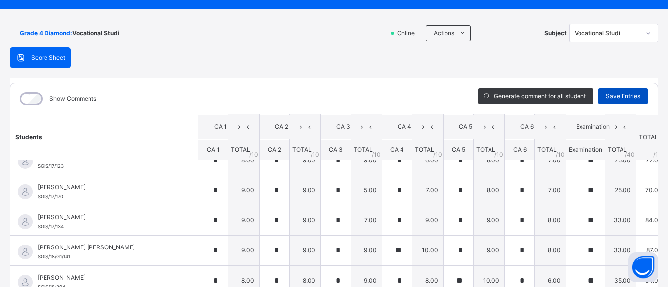
click at [624, 95] on span "Save Entries" at bounding box center [623, 96] width 35 height 9
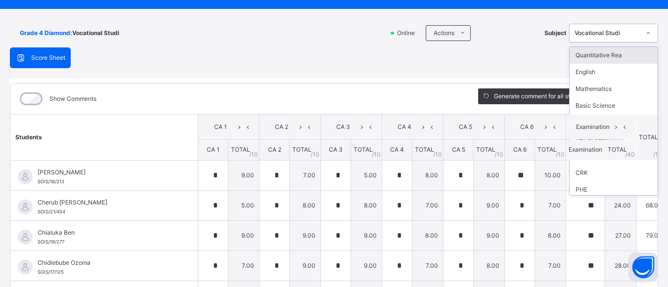
click at [646, 32] on icon at bounding box center [649, 33] width 6 height 10
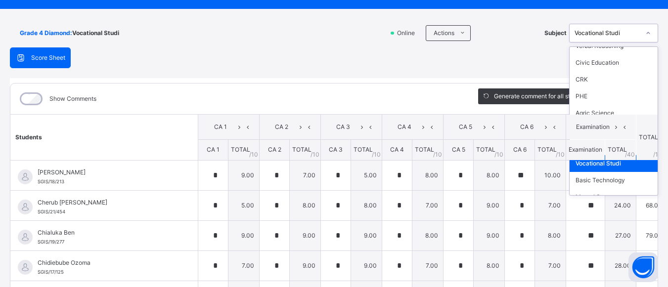
scroll to position [99, 0]
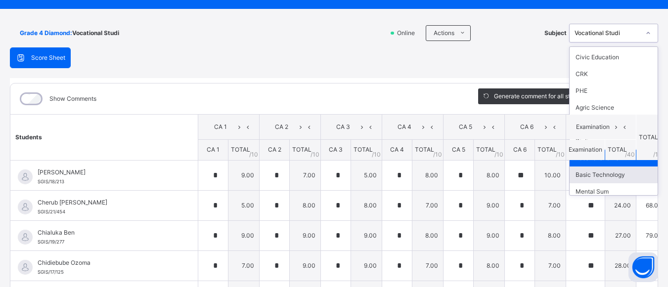
click at [633, 176] on div "Basic Technology" at bounding box center [614, 175] width 88 height 17
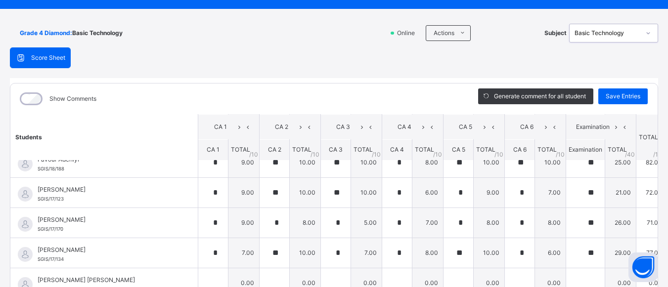
scroll to position [316, 0]
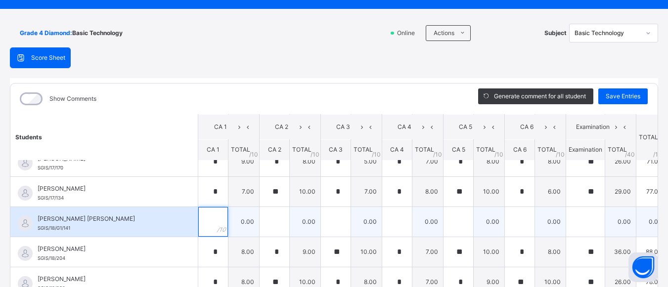
click at [198, 225] on input "text" at bounding box center [213, 222] width 30 height 30
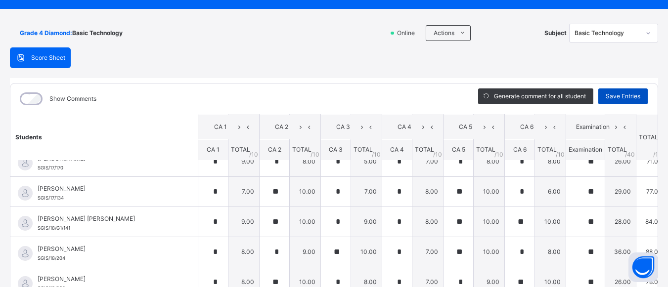
click at [628, 93] on span "Save Entries" at bounding box center [623, 96] width 35 height 9
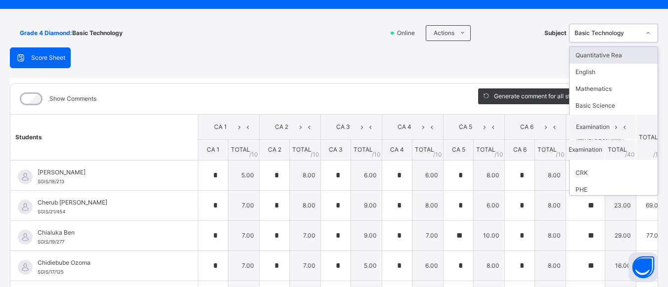
click at [646, 33] on icon at bounding box center [649, 33] width 6 height 10
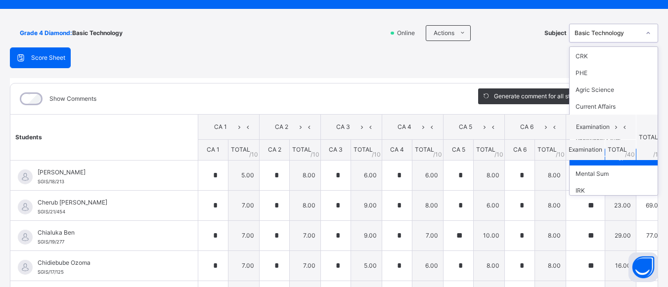
scroll to position [119, 0]
click at [631, 174] on div "Mental Sum" at bounding box center [614, 172] width 88 height 17
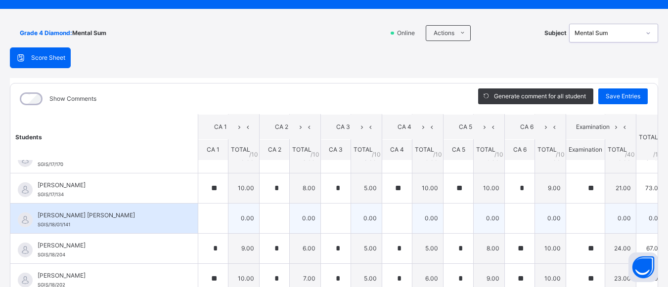
scroll to position [245, 0]
click at [198, 221] on div at bounding box center [213, 219] width 30 height 30
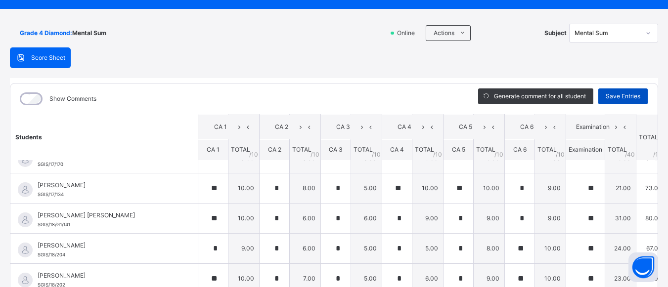
click at [619, 98] on span "Save Entries" at bounding box center [623, 96] width 35 height 9
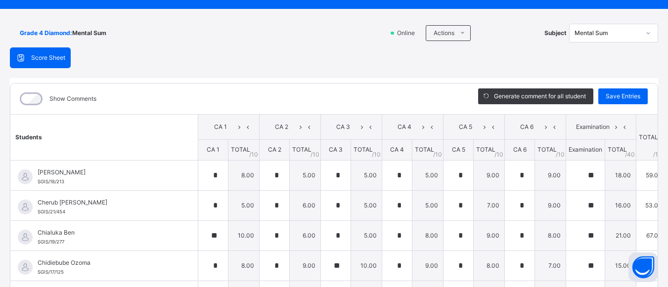
click at [646, 33] on icon at bounding box center [649, 33] width 6 height 10
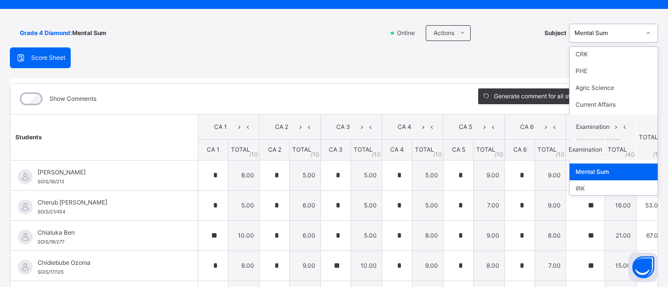
scroll to position [139, 0]
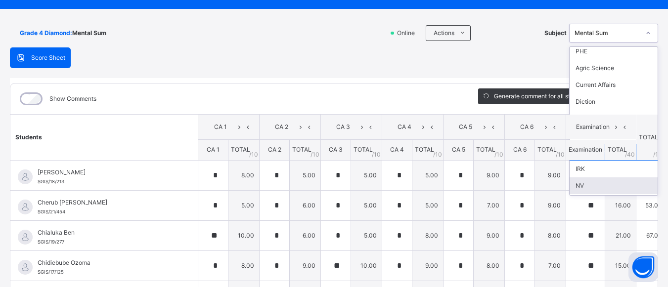
click at [602, 187] on div "NV" at bounding box center [614, 186] width 88 height 17
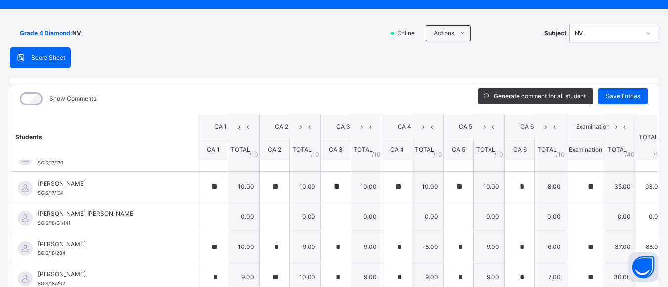
scroll to position [313, 0]
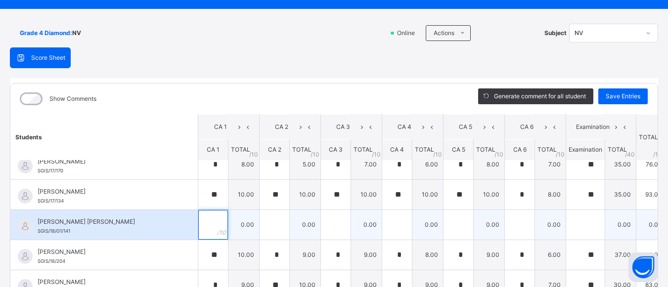
click at [198, 229] on input "text" at bounding box center [213, 225] width 30 height 30
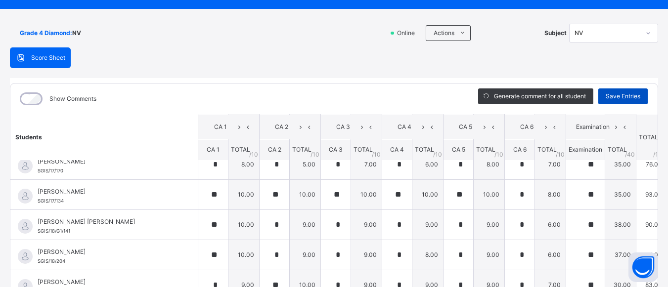
click at [637, 95] on div "Save Entries" at bounding box center [623, 97] width 49 height 16
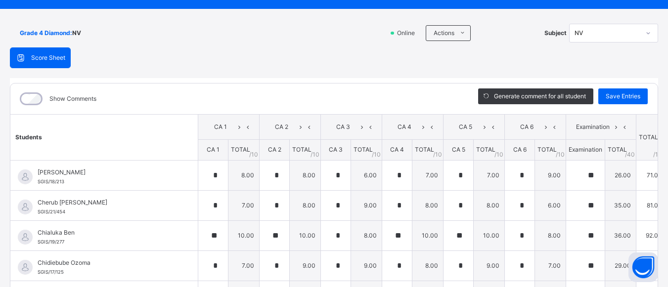
click at [646, 34] on icon at bounding box center [649, 33] width 6 height 10
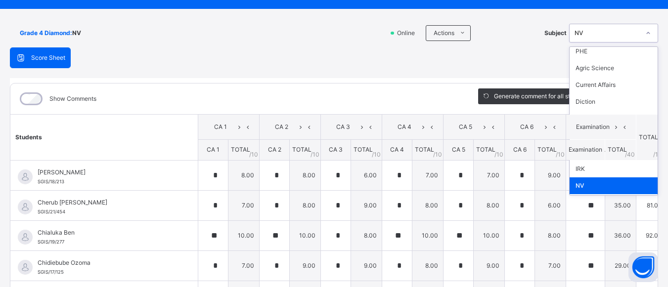
scroll to position [154, 0]
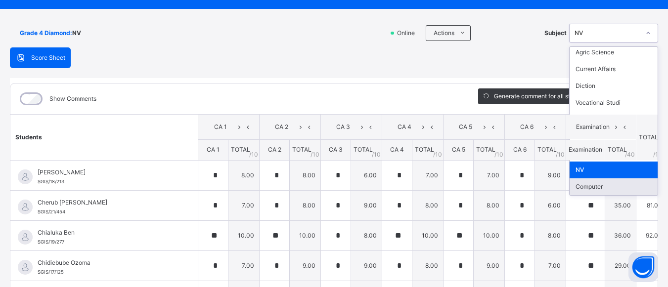
click at [635, 190] on div "Computer" at bounding box center [614, 187] width 88 height 17
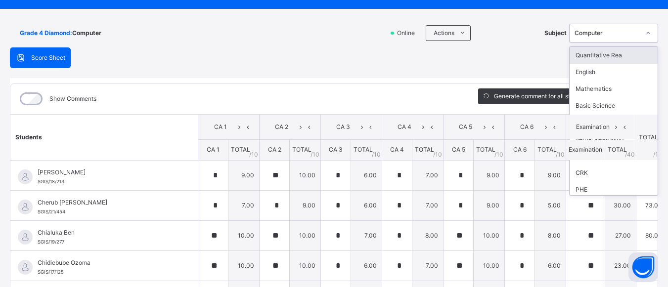
click at [646, 32] on icon at bounding box center [649, 33] width 6 height 10
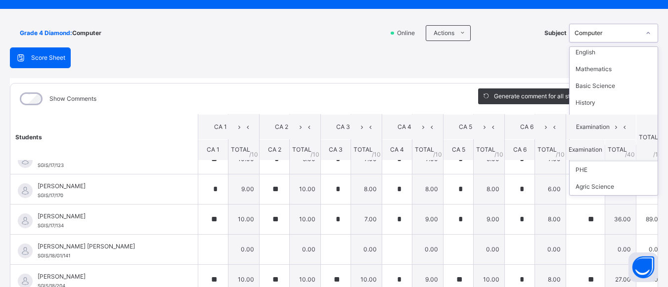
scroll to position [290, 0]
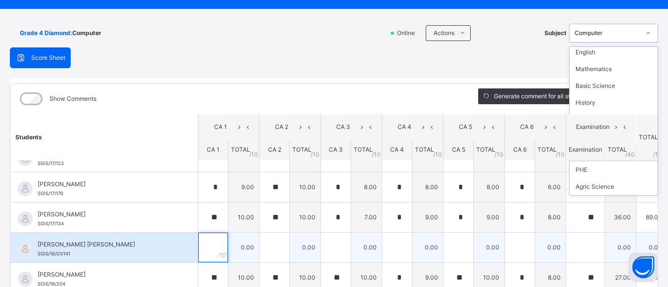
click at [198, 250] on input "text" at bounding box center [213, 248] width 30 height 30
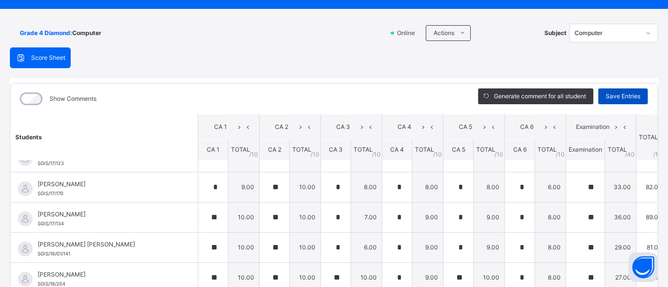
click at [632, 95] on span "Save Entries" at bounding box center [623, 96] width 35 height 9
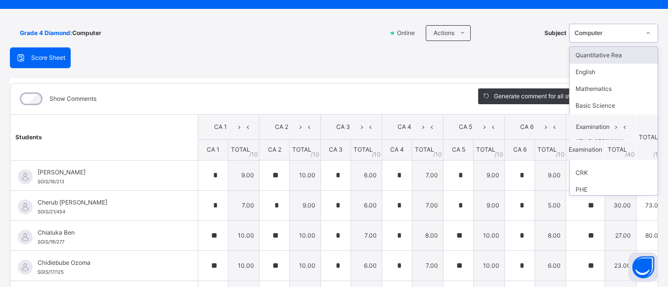
drag, startPoint x: 650, startPoint y: 34, endPoint x: 652, endPoint y: 51, distance: 17.4
click at [652, 43] on div "option Computer, selected. option Quantitative Rea focused, 1 of 18. 18 results…" at bounding box center [613, 33] width 89 height 19
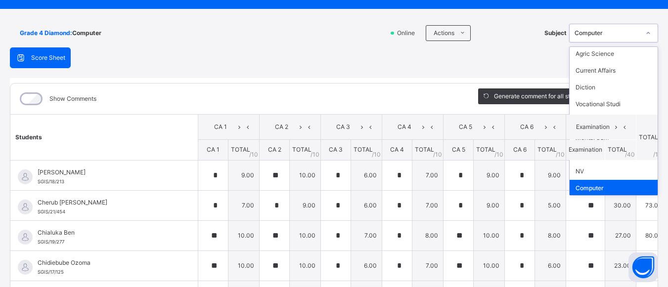
scroll to position [154, 0]
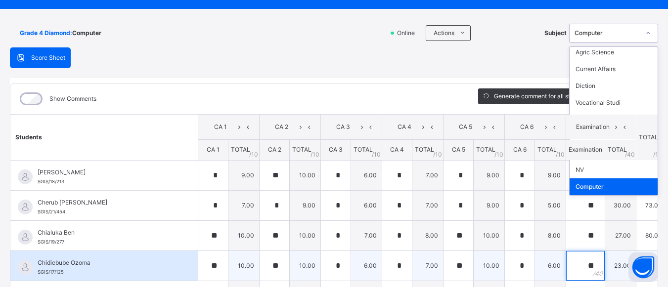
click at [566, 267] on input "**" at bounding box center [585, 266] width 39 height 30
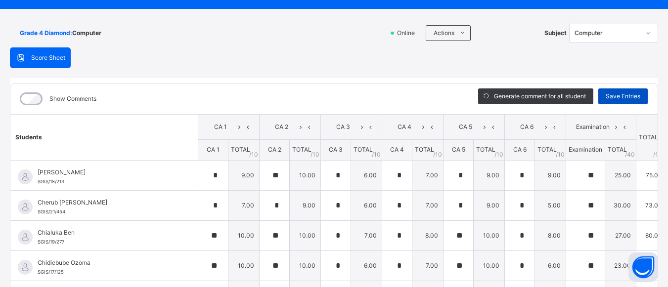
click at [623, 94] on span "Save Entries" at bounding box center [623, 96] width 35 height 9
click at [623, 95] on span "Save Entries" at bounding box center [623, 96] width 35 height 9
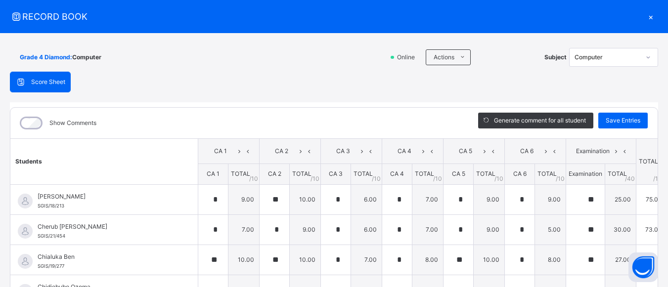
scroll to position [0, 0]
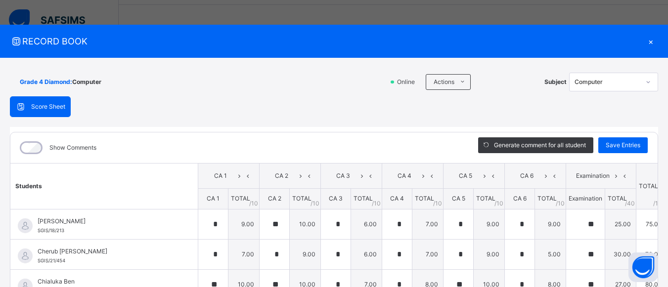
drag, startPoint x: 629, startPoint y: 15, endPoint x: 641, endPoint y: 17, distance: 12.6
click at [641, 17] on div "RECORD BOOK × Grade 4 Diamond : Computer Online Actions Download Empty Score Sh…" at bounding box center [334, 143] width 668 height 287
click at [648, 43] on div "×" at bounding box center [651, 41] width 15 height 13
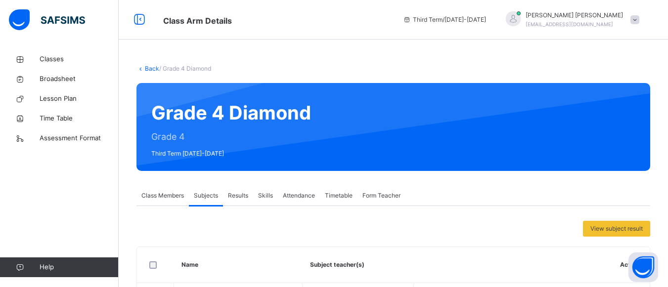
click at [238, 198] on span "Results" at bounding box center [238, 195] width 20 height 9
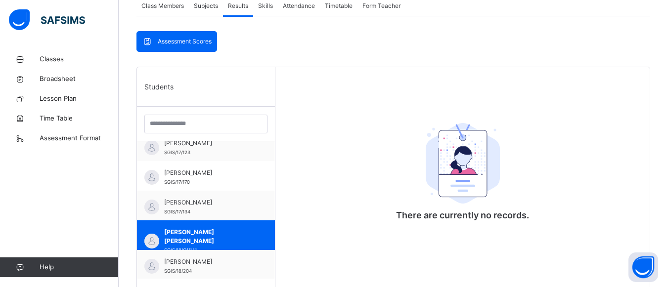
scroll to position [219, 0]
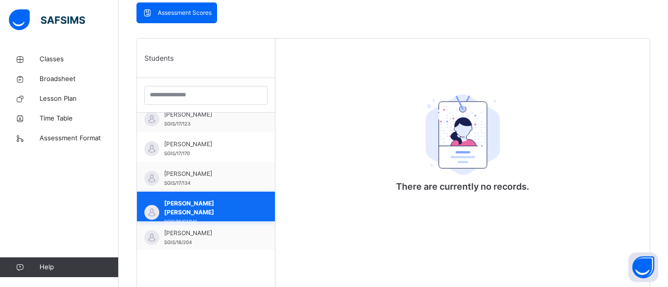
click at [239, 210] on div "[PERSON_NAME] [PERSON_NAME] SGIS/18/G1/141" at bounding box center [208, 212] width 89 height 27
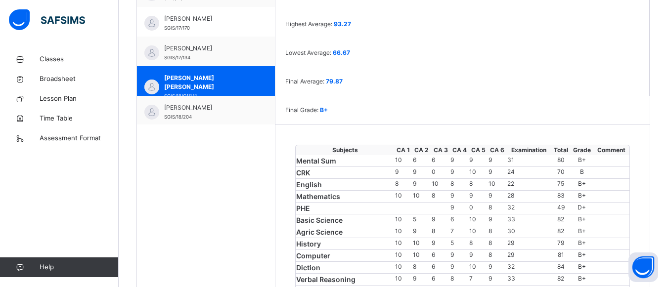
scroll to position [207, 0]
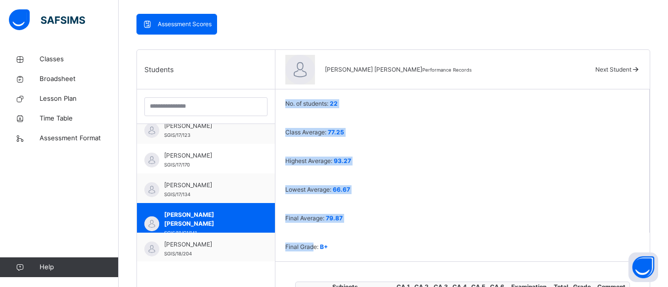
drag, startPoint x: 624, startPoint y: 105, endPoint x: 621, endPoint y: 82, distance: 23.5
click at [621, 82] on div "[PERSON_NAME] [PERSON_NAME] Performance Records Next Student" at bounding box center [463, 70] width 375 height 40
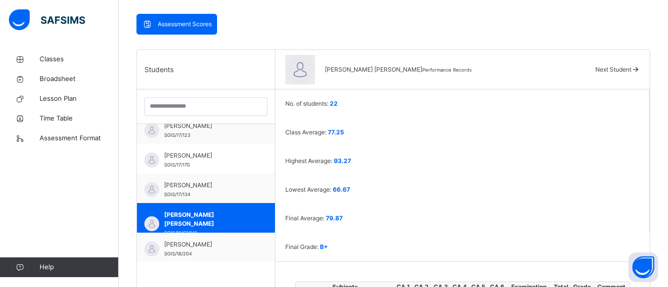
click at [621, 82] on div "[PERSON_NAME] [PERSON_NAME] Performance Records Next Student" at bounding box center [463, 70] width 375 height 40
click at [48, 62] on span "Classes" at bounding box center [79, 59] width 79 height 10
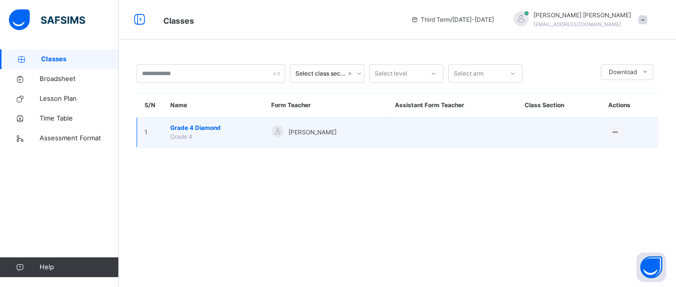
click at [186, 131] on span "Grade 4 Diamond" at bounding box center [213, 128] width 86 height 9
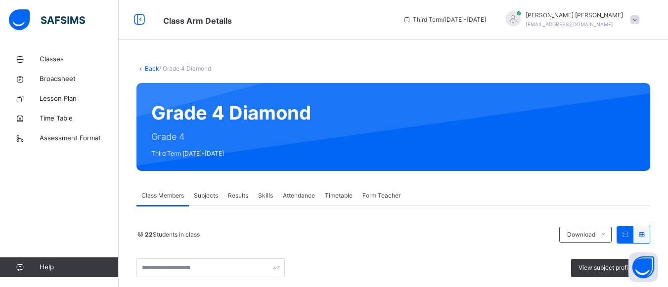
click at [259, 234] on div "22 Students in class" at bounding box center [346, 235] width 418 height 9
click at [214, 190] on div "Subjects" at bounding box center [206, 196] width 34 height 20
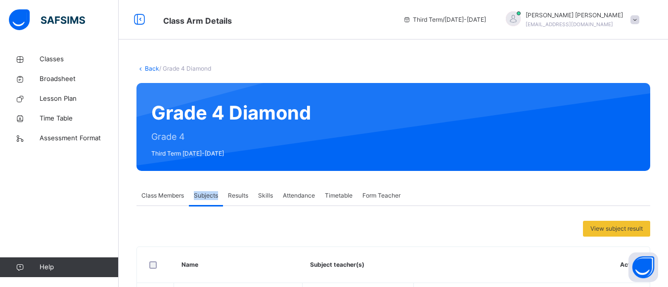
click at [214, 190] on div "Subjects" at bounding box center [206, 196] width 34 height 20
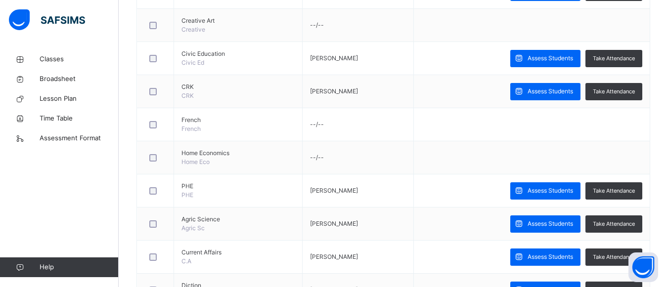
scroll to position [512, 0]
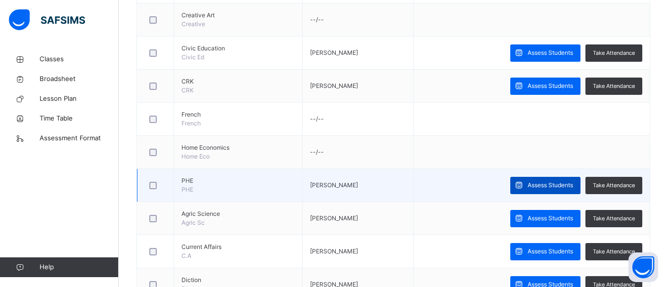
click at [566, 184] on span "Assess Students" at bounding box center [551, 185] width 46 height 9
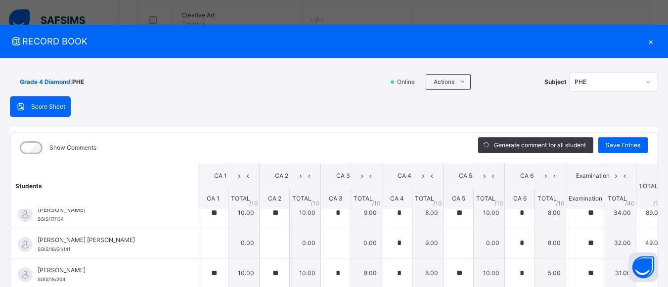
scroll to position [342, 0]
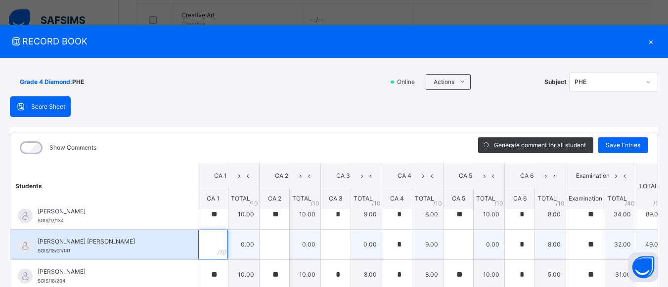
click at [198, 245] on input "text" at bounding box center [213, 245] width 30 height 30
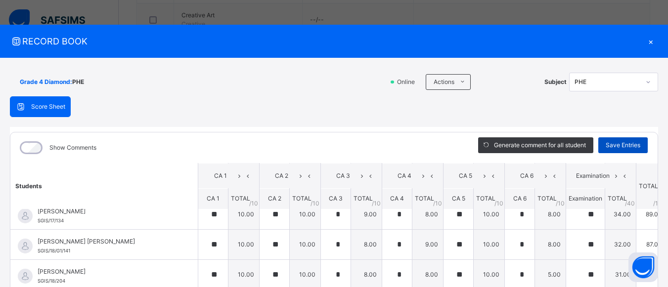
click at [612, 142] on span "Save Entries" at bounding box center [623, 145] width 35 height 9
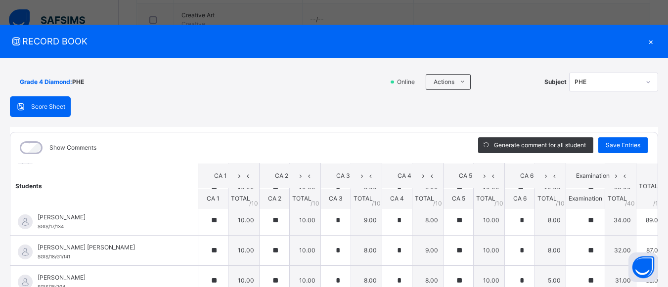
scroll to position [319, 0]
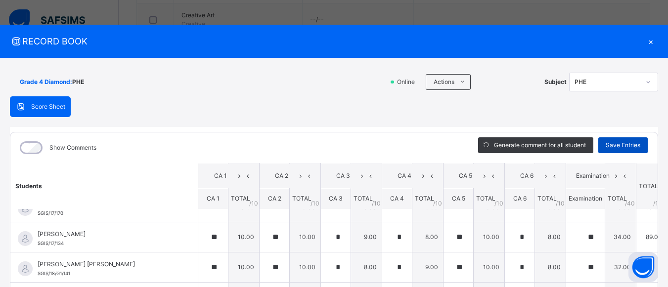
click at [609, 147] on span "Save Entries" at bounding box center [623, 145] width 35 height 9
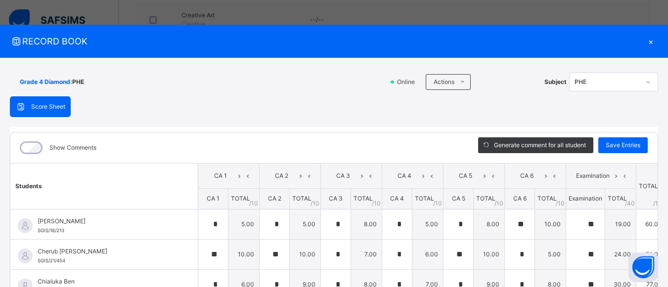
click at [646, 41] on div "×" at bounding box center [651, 41] width 15 height 13
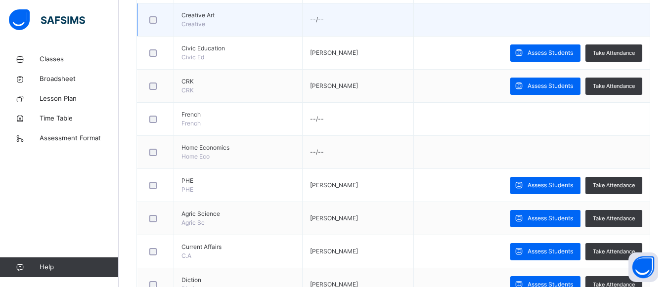
click at [650, 15] on td at bounding box center [532, 19] width 236 height 33
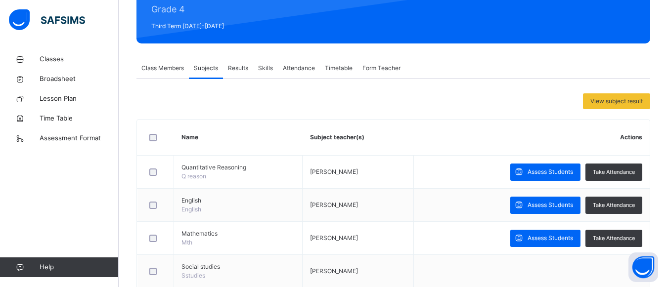
scroll to position [0, 0]
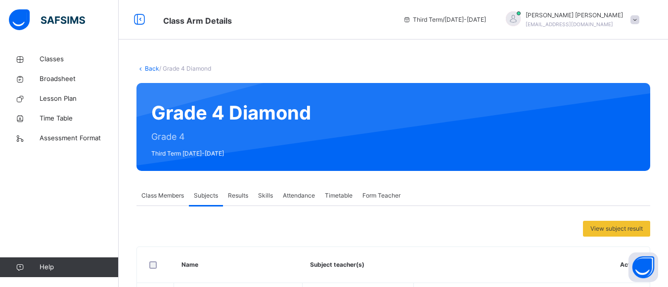
click at [233, 193] on span "Results" at bounding box center [238, 195] width 20 height 9
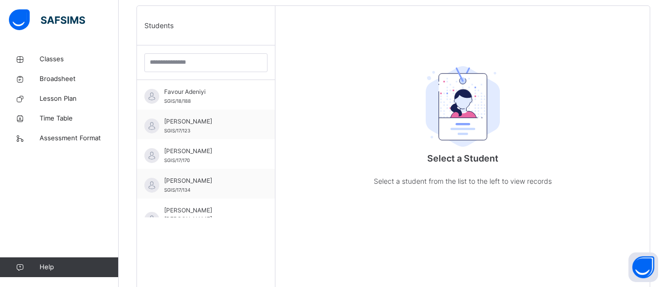
scroll to position [257, 0]
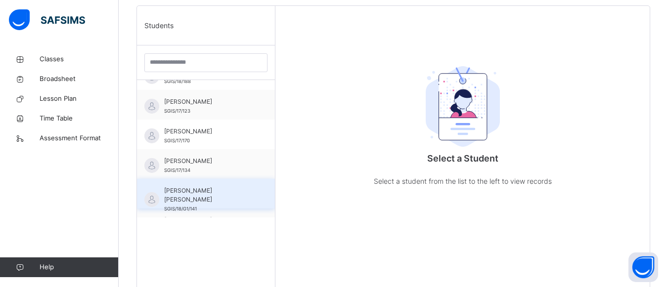
click at [246, 200] on div "[PERSON_NAME] [PERSON_NAME] SGIS/18/G1/141" at bounding box center [206, 194] width 138 height 30
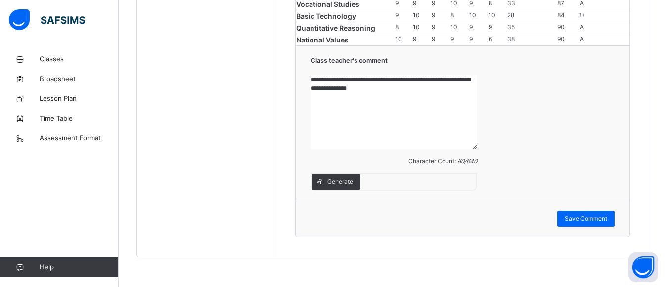
scroll to position [877, 0]
drag, startPoint x: 665, startPoint y: 245, endPoint x: 675, endPoint y: 230, distance: 17.8
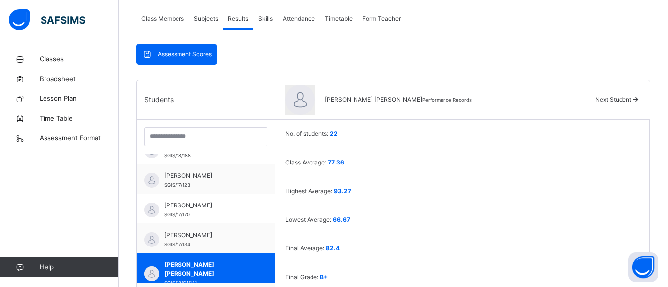
scroll to position [231, 0]
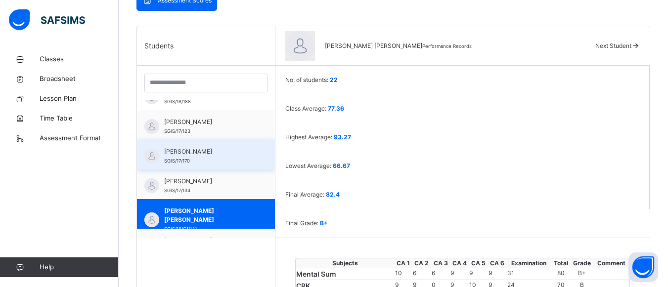
click at [185, 156] on span "[PERSON_NAME]" at bounding box center [208, 151] width 89 height 9
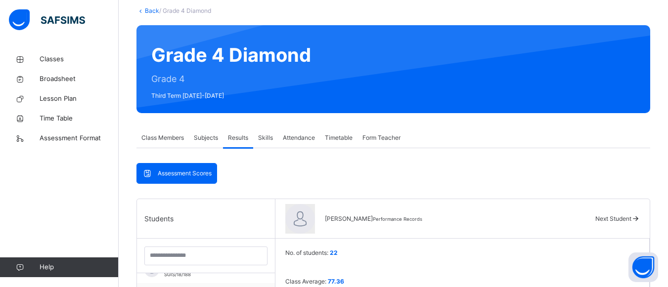
scroll to position [64, 0]
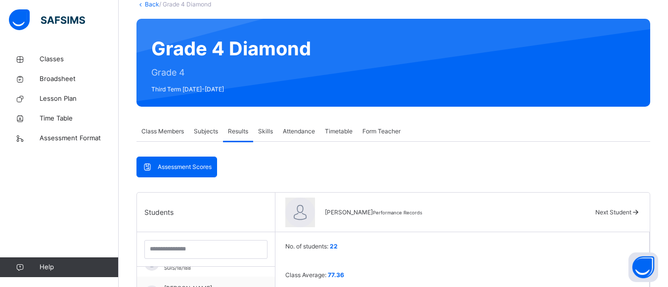
click at [263, 131] on span "Skills" at bounding box center [265, 131] width 15 height 9
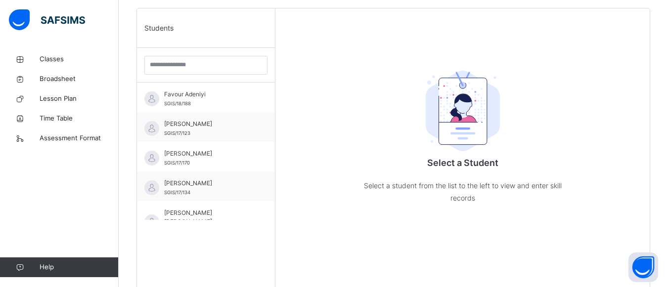
scroll to position [257, 0]
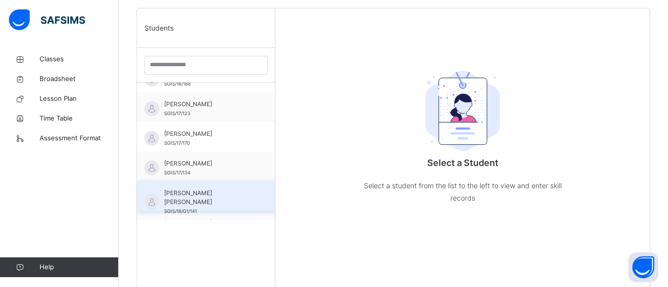
click at [251, 196] on div "[PERSON_NAME] [PERSON_NAME] SGIS/18/G1/141" at bounding box center [206, 197] width 138 height 30
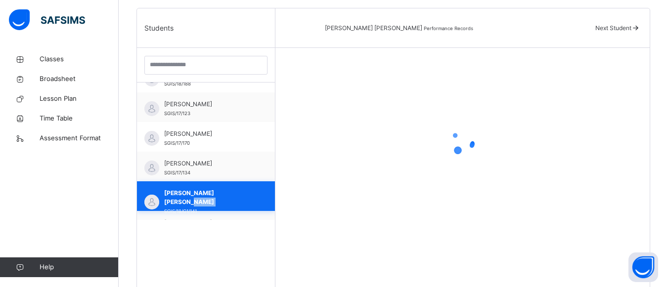
click at [251, 196] on div "[PERSON_NAME] [PERSON_NAME] SGIS/18/G1/141" at bounding box center [206, 197] width 138 height 30
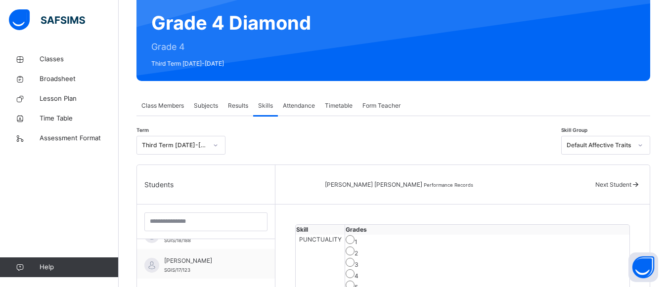
scroll to position [85, 0]
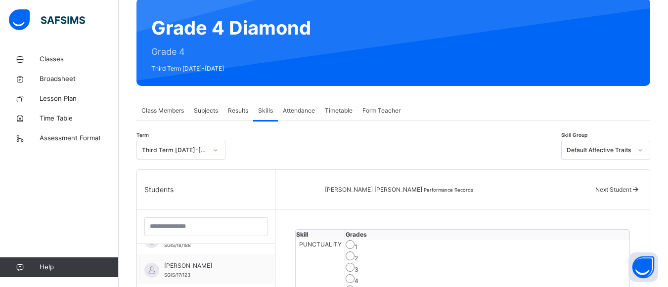
click at [307, 109] on span "Attendance" at bounding box center [299, 110] width 32 height 9
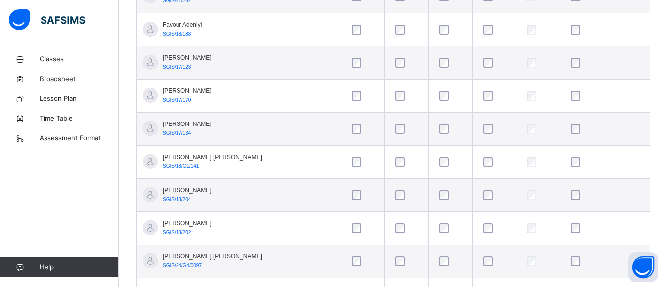
scroll to position [580, 0]
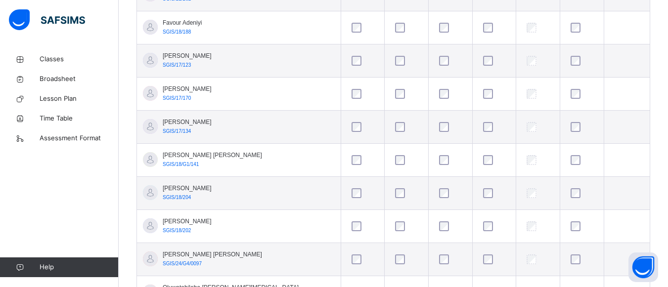
click at [258, 151] on td "[PERSON_NAME] [PERSON_NAME] SGIS/18/G1/141" at bounding box center [239, 160] width 204 height 33
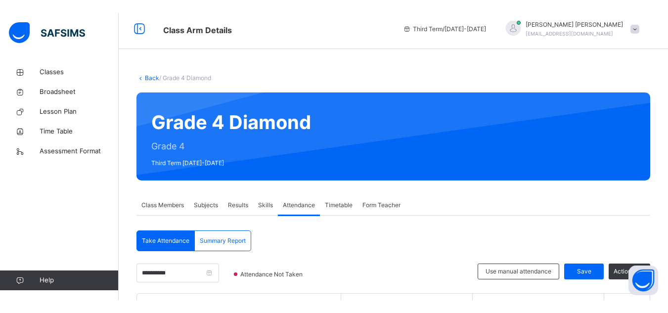
scroll to position [0, 0]
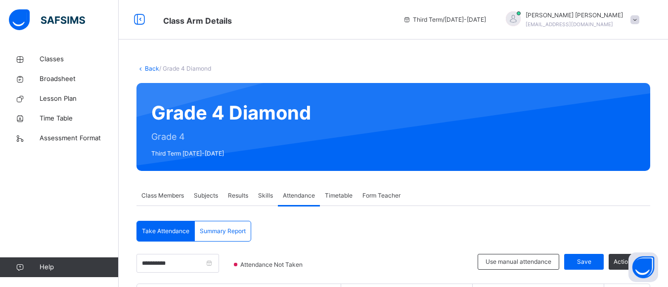
click at [346, 202] on div "Timetable" at bounding box center [339, 196] width 38 height 20
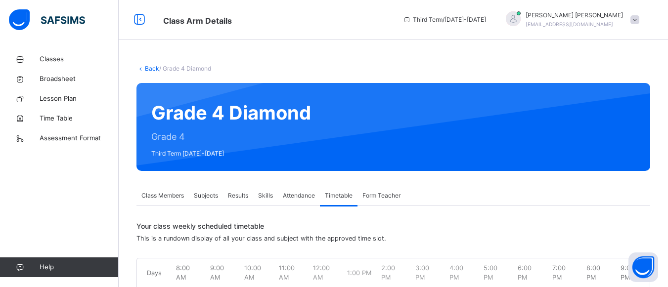
click at [393, 192] on span "Form Teacher" at bounding box center [382, 195] width 38 height 9
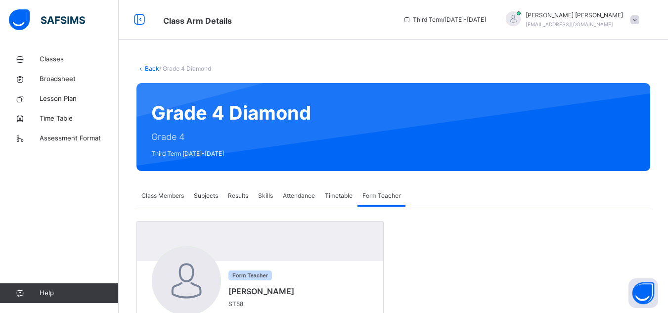
drag, startPoint x: 623, startPoint y: 73, endPoint x: 638, endPoint y: 73, distance: 14.3
click at [638, 73] on div "Back / Grade 4 Diamond" at bounding box center [394, 68] width 514 height 9
click at [664, 11] on div "Third Term / [DATE]-[DATE] [PERSON_NAME] [EMAIL_ADDRESS][DOMAIN_NAME]" at bounding box center [533, 20] width 270 height 40
click at [235, 203] on div "Results" at bounding box center [238, 196] width 30 height 20
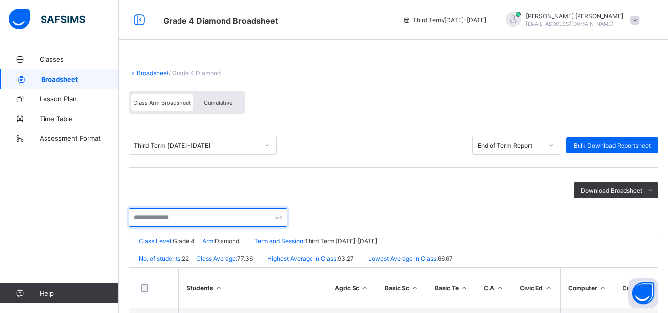
click at [261, 210] on input "text" at bounding box center [208, 217] width 159 height 19
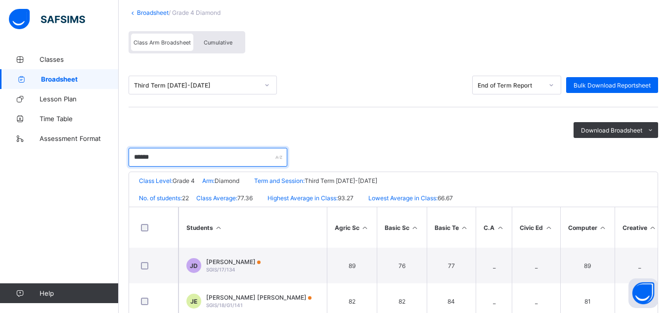
scroll to position [91, 0]
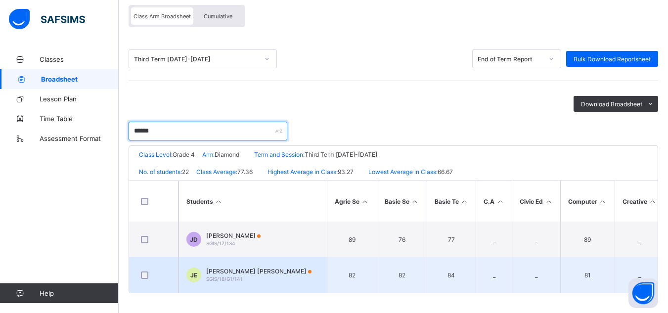
type input "******"
click at [205, 276] on div "JE Joseph Loboniya Esther SGIS/18/G1/141" at bounding box center [249, 275] width 125 height 15
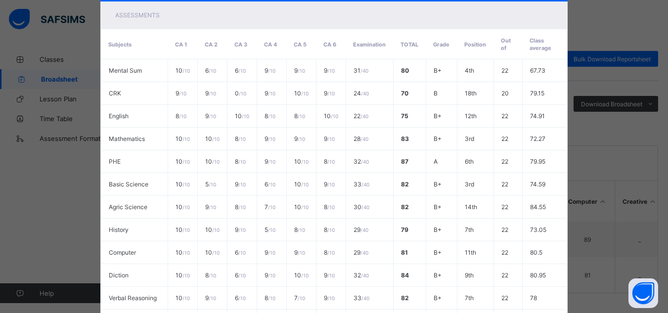
scroll to position [360, 0]
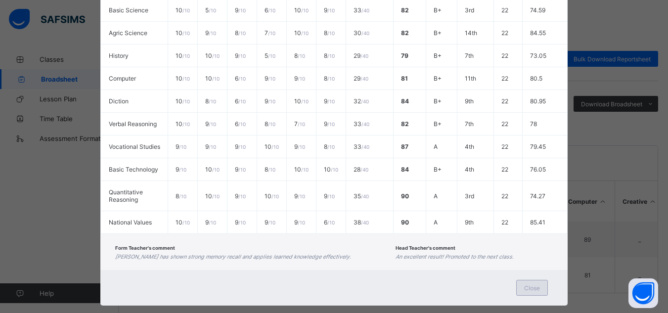
click at [521, 288] on div "Close" at bounding box center [532, 288] width 32 height 16
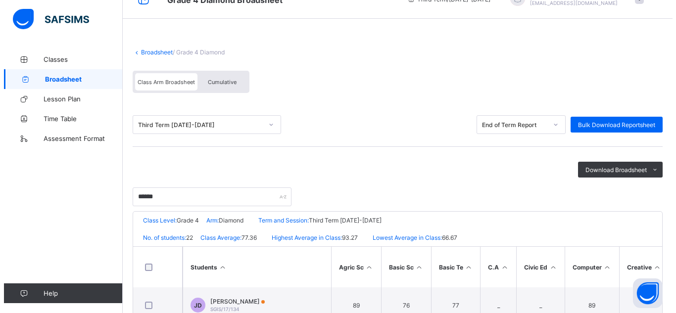
scroll to position [0, 0]
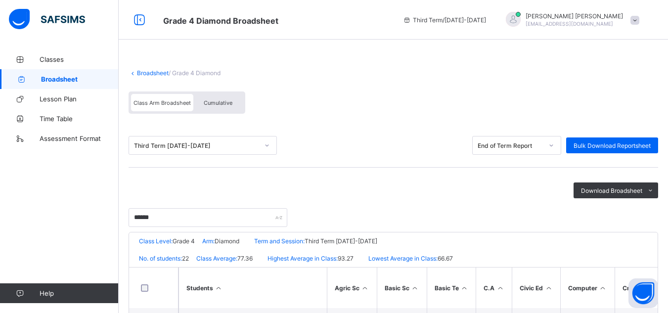
click at [640, 23] on span at bounding box center [635, 20] width 9 height 9
click at [609, 93] on span "Logout" at bounding box center [607, 97] width 65 height 11
